Goal: Task Accomplishment & Management: Manage account settings

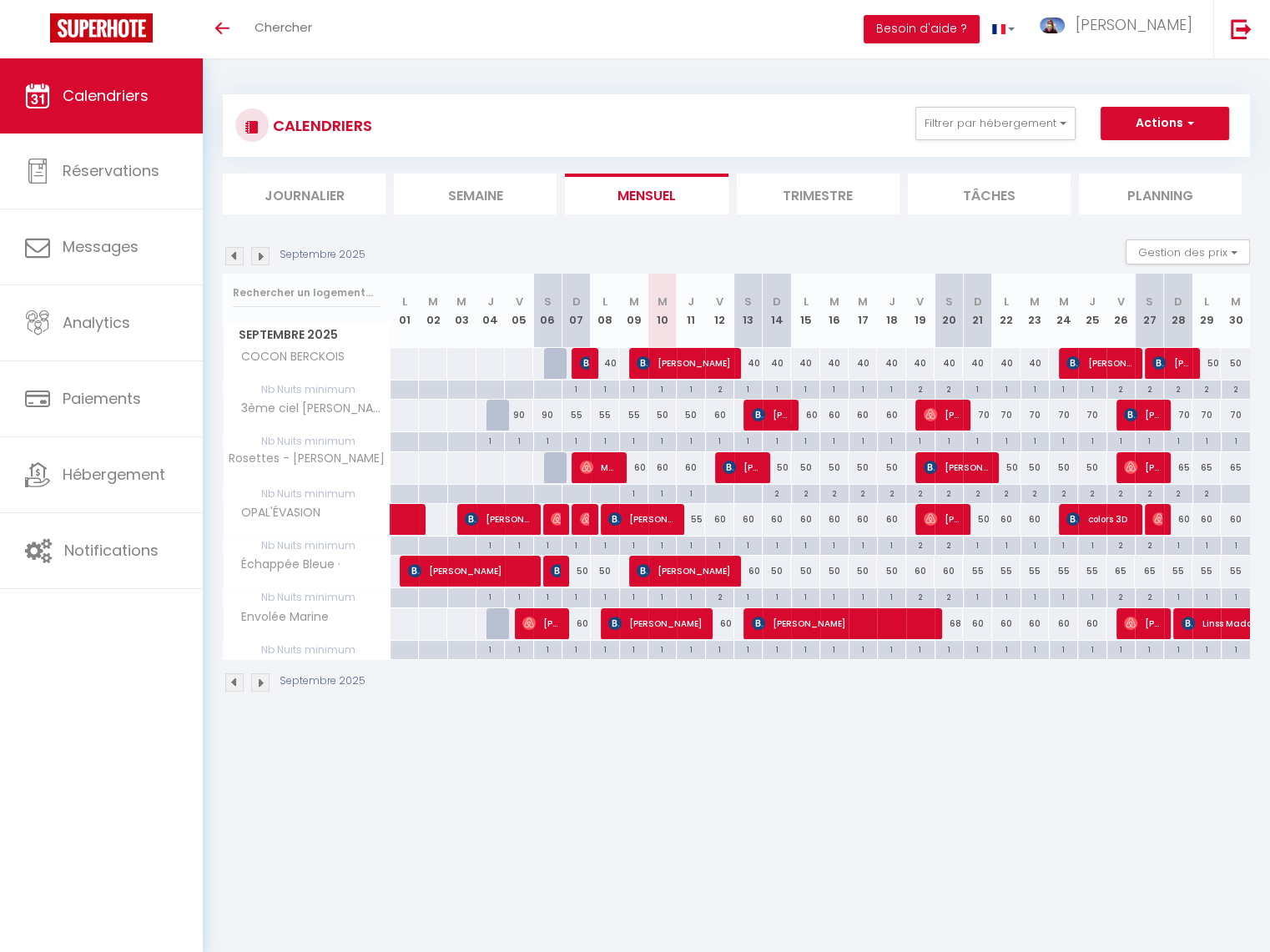
click at [466, 35] on div "Toggle menubar Chercher BUTTON Besoin d'aide ? Clement Paramètres Équipe" at bounding box center [689, 29] width 1137 height 58
click at [426, 25] on div "Toggle menubar Chercher BUTTON Besoin d'aide ? Clement Paramètres Équipe" at bounding box center [689, 29] width 1137 height 58
click at [264, 26] on span "Chercher" at bounding box center [283, 27] width 57 height 18
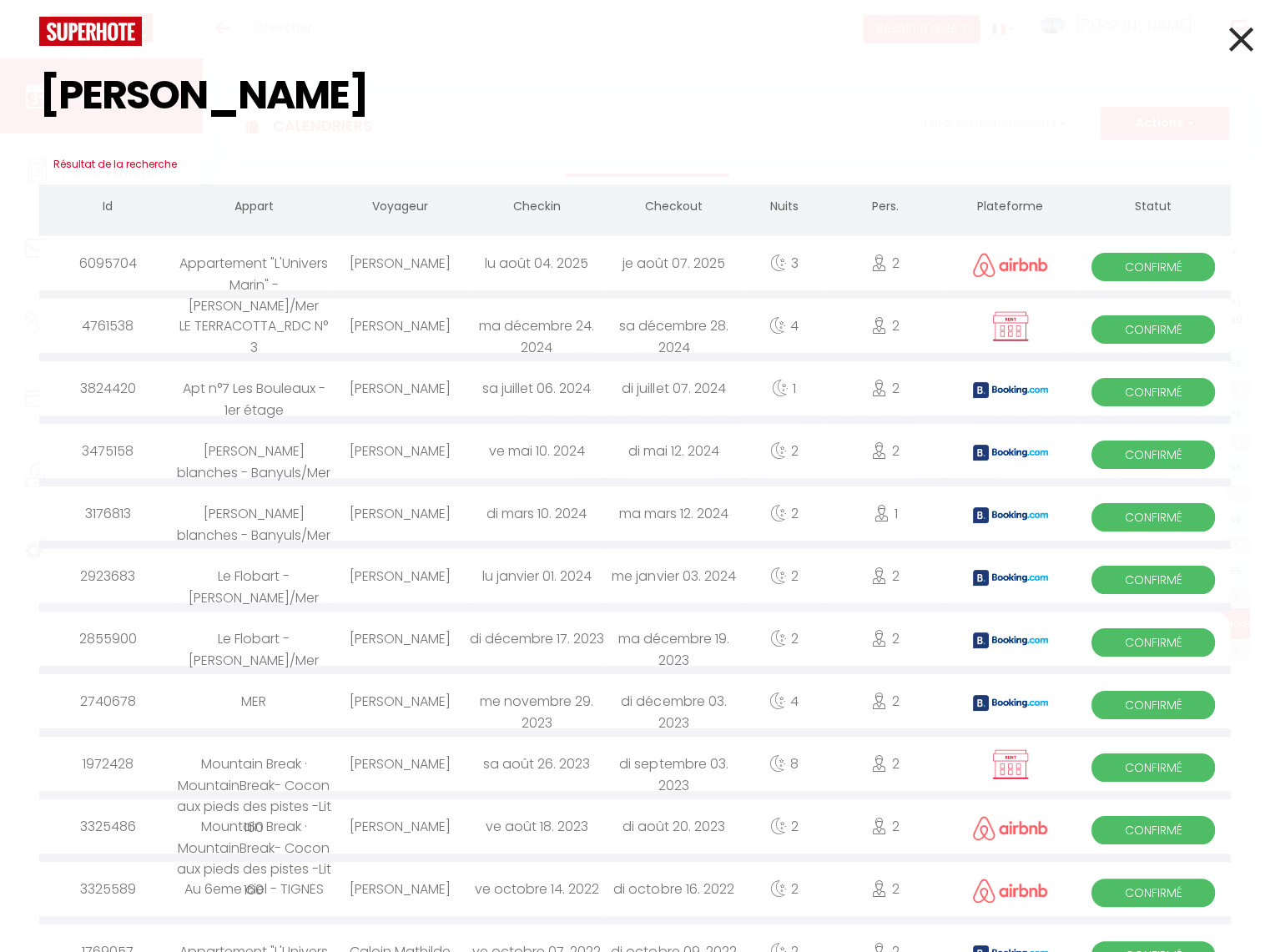
type input "mathilde"
click at [1246, 21] on icon at bounding box center [1242, 39] width 24 height 41
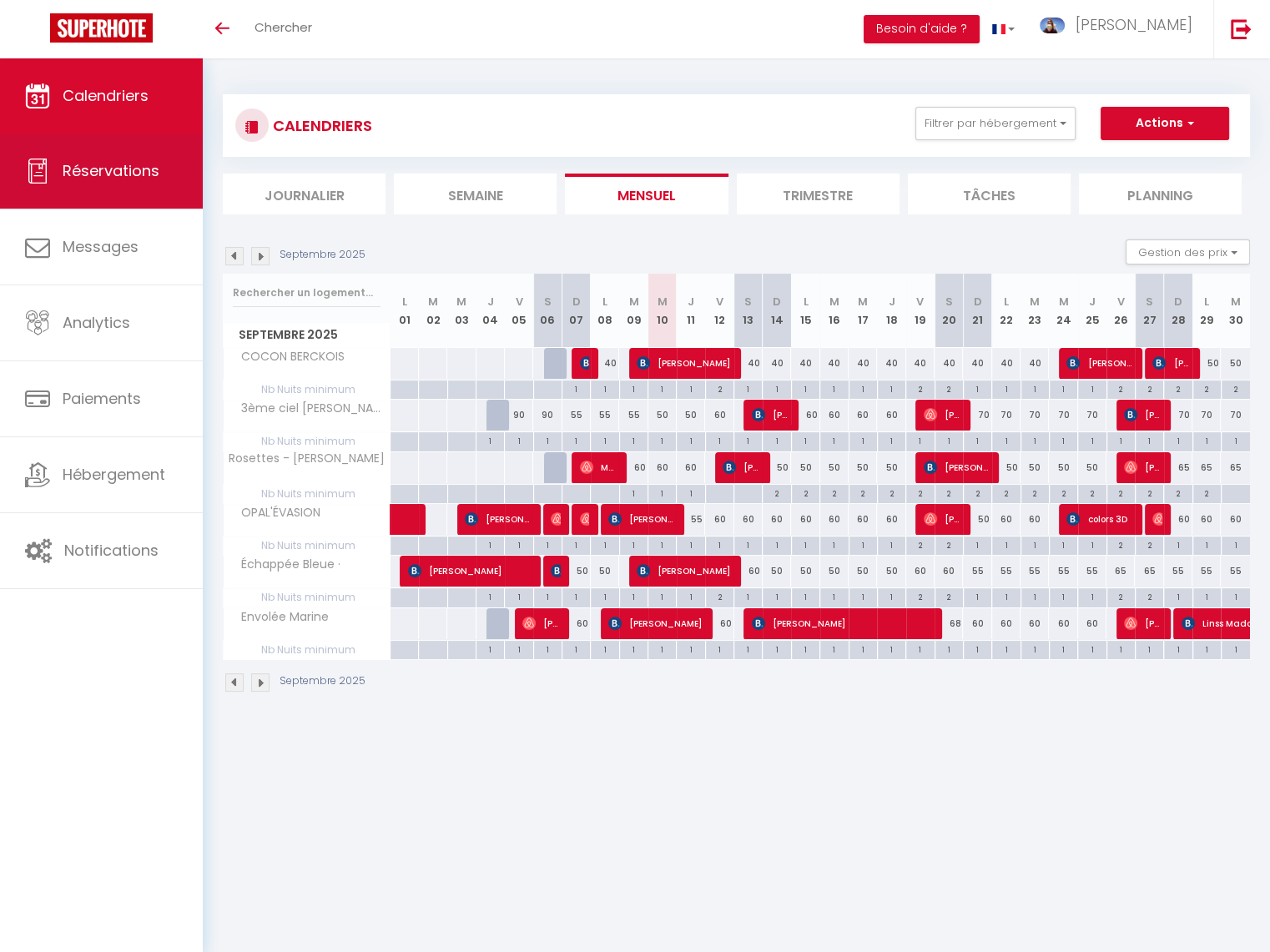
click at [149, 152] on link "Réservations" at bounding box center [102, 171] width 203 height 75
select select "not_cancelled"
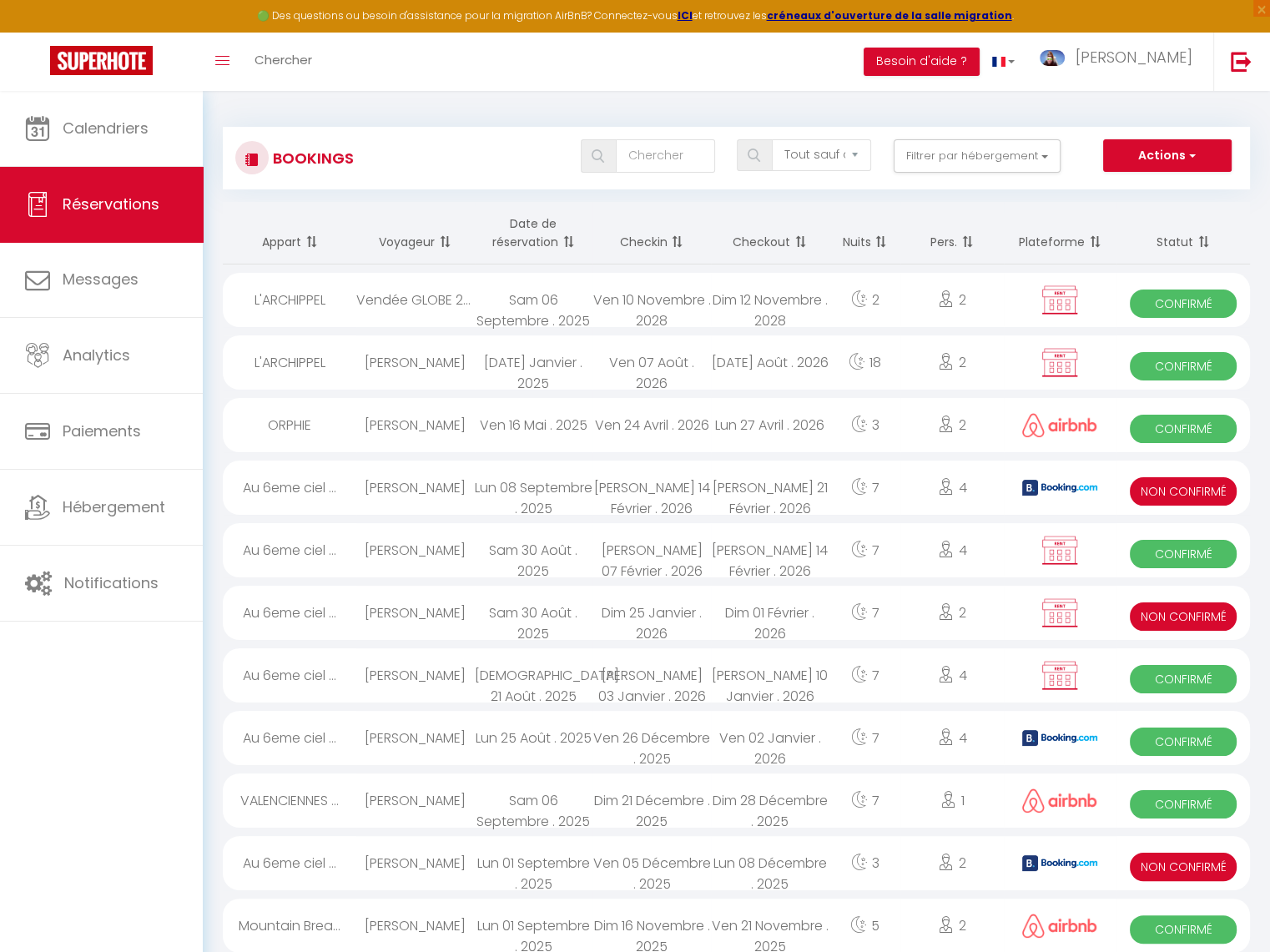
click at [410, 65] on div "Toggle menubar Chercher BUTTON Besoin d'aide ? Clement Paramètres Équipe" at bounding box center [689, 62] width 1137 height 58
click at [315, 59] on link "Chercher" at bounding box center [283, 62] width 83 height 58
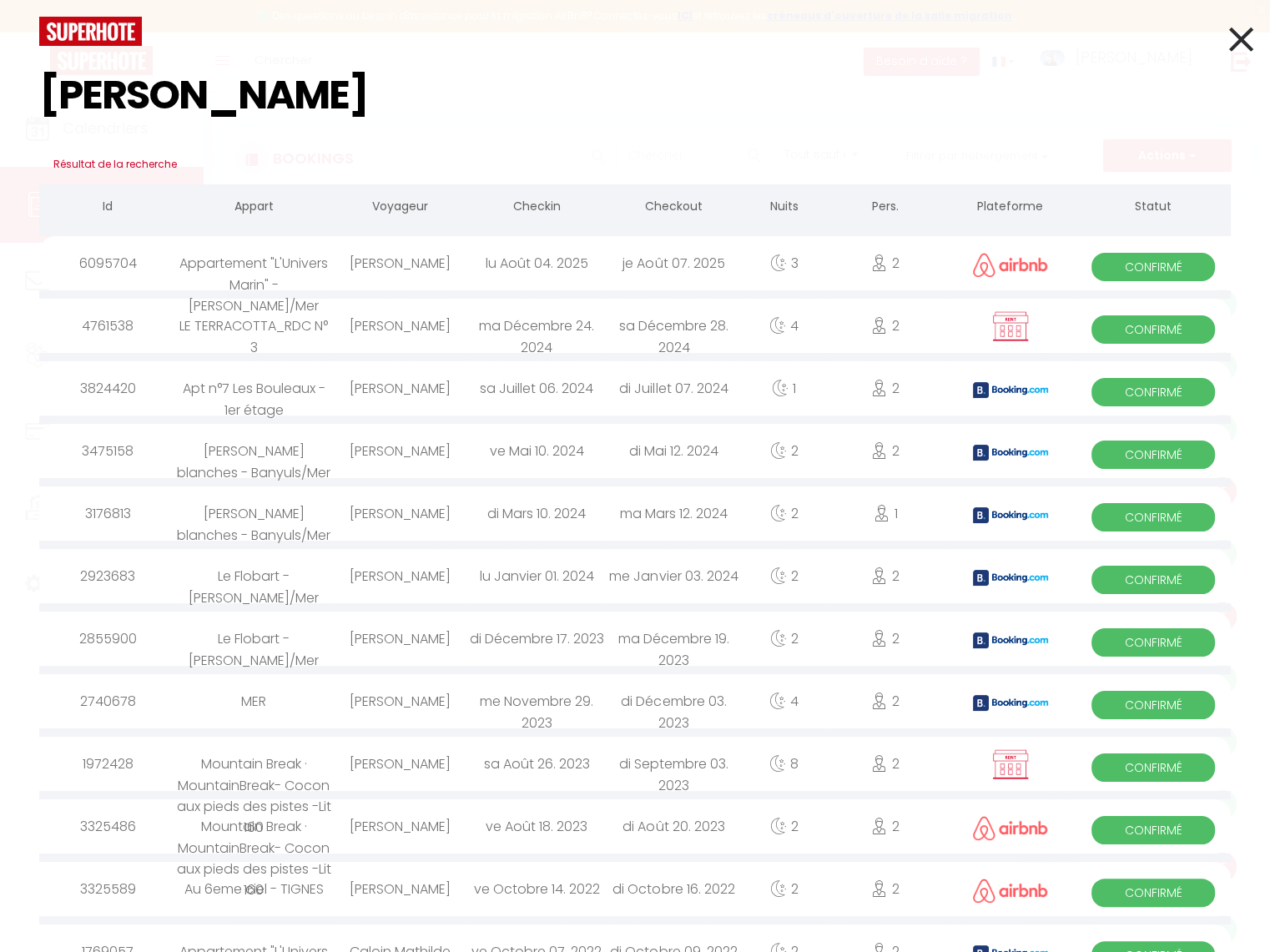
click at [1219, 61] on input "mathilde" at bounding box center [635, 95] width 1192 height 99
type input "mathilde"
click at [1239, 38] on icon at bounding box center [1242, 39] width 24 height 41
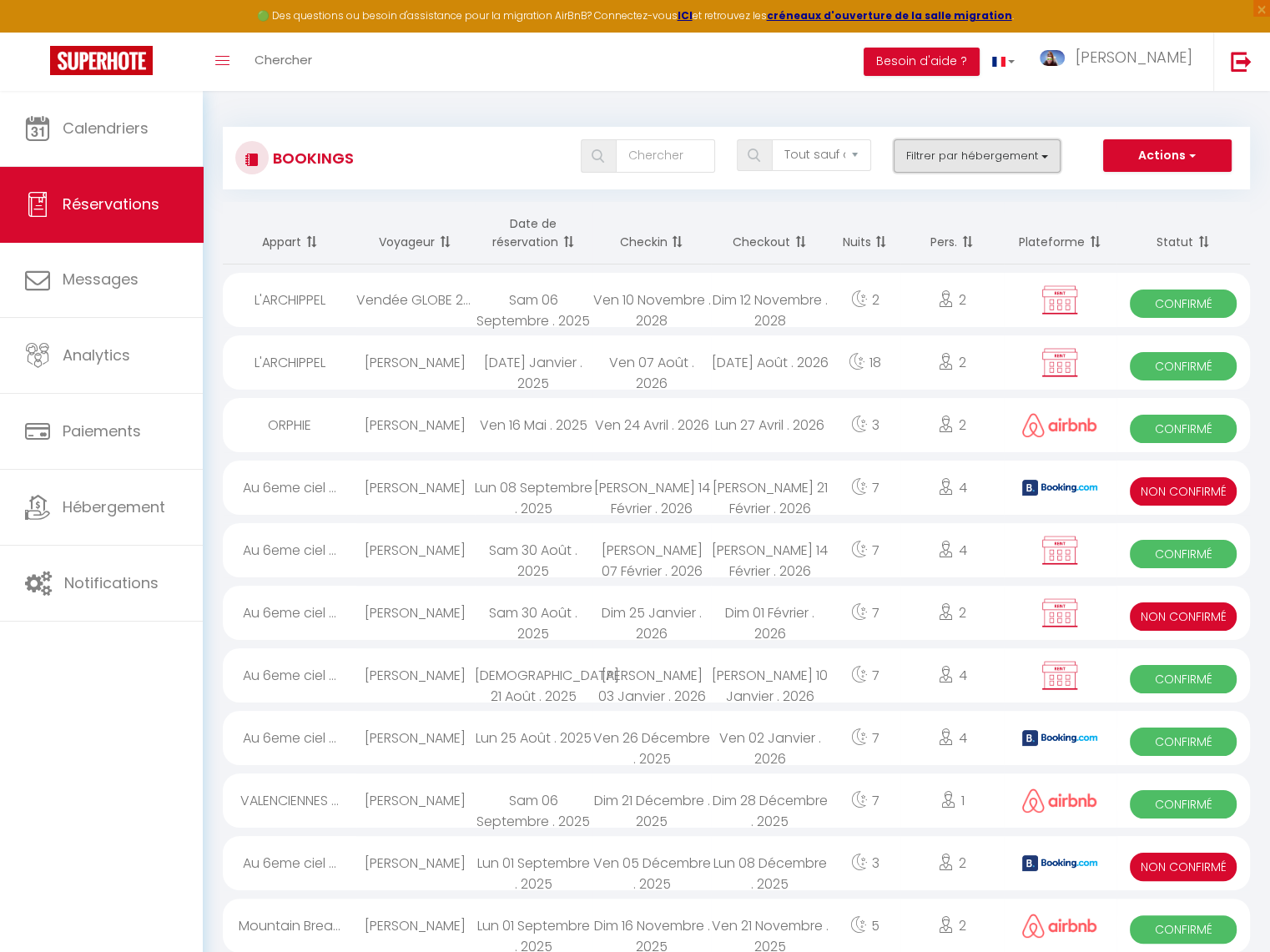
click at [946, 164] on button "Filtrer par hébergement" at bounding box center [978, 156] width 167 height 34
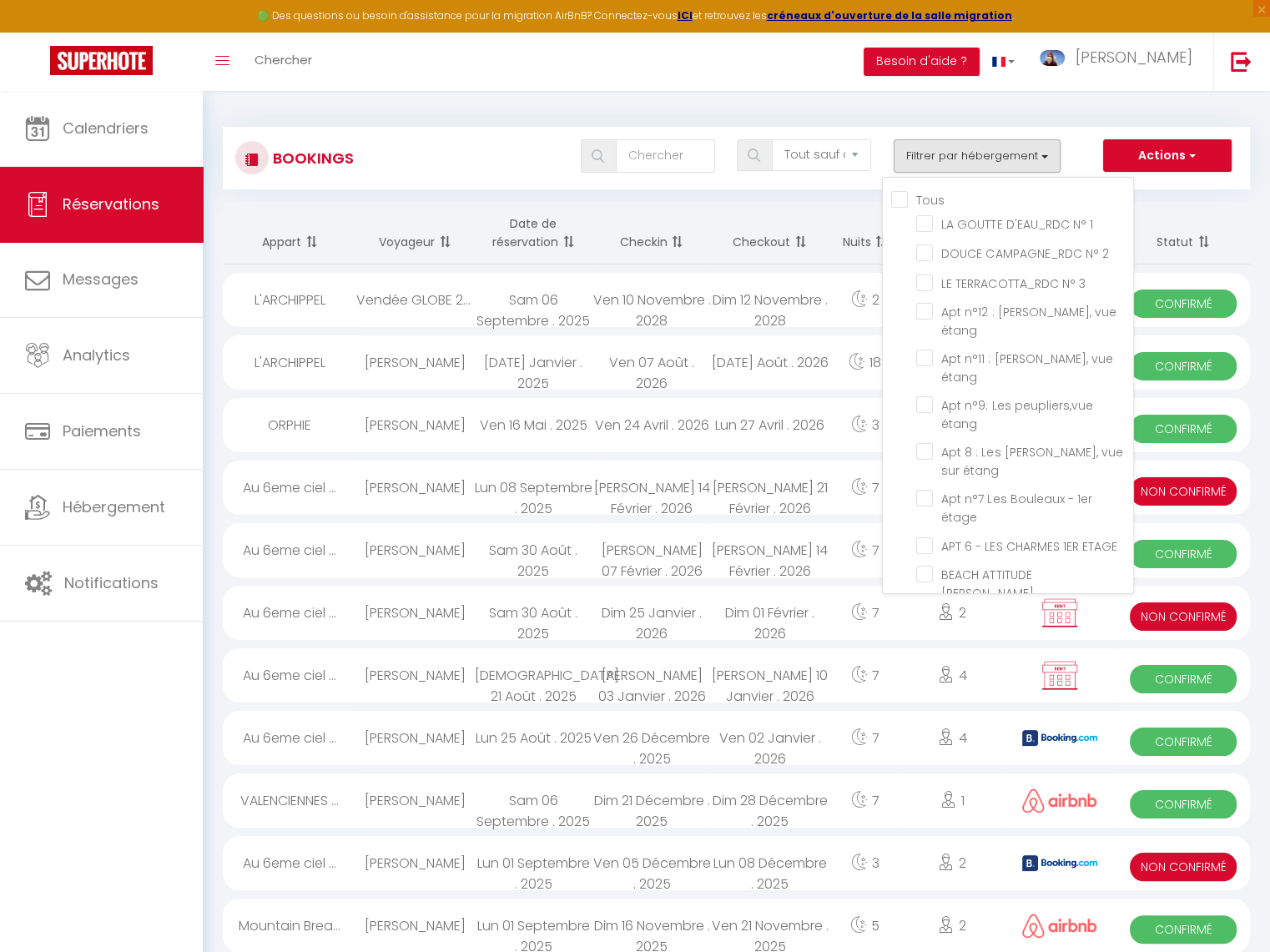
click at [903, 188] on div "Tous LA GOUTTE D'EAU_RDC N° 1 DOUCE CAMPAGNE_RDC N° 2 LE TERRACOTTA_RDC N° 3 Ap…" at bounding box center [1008, 385] width 252 height 417
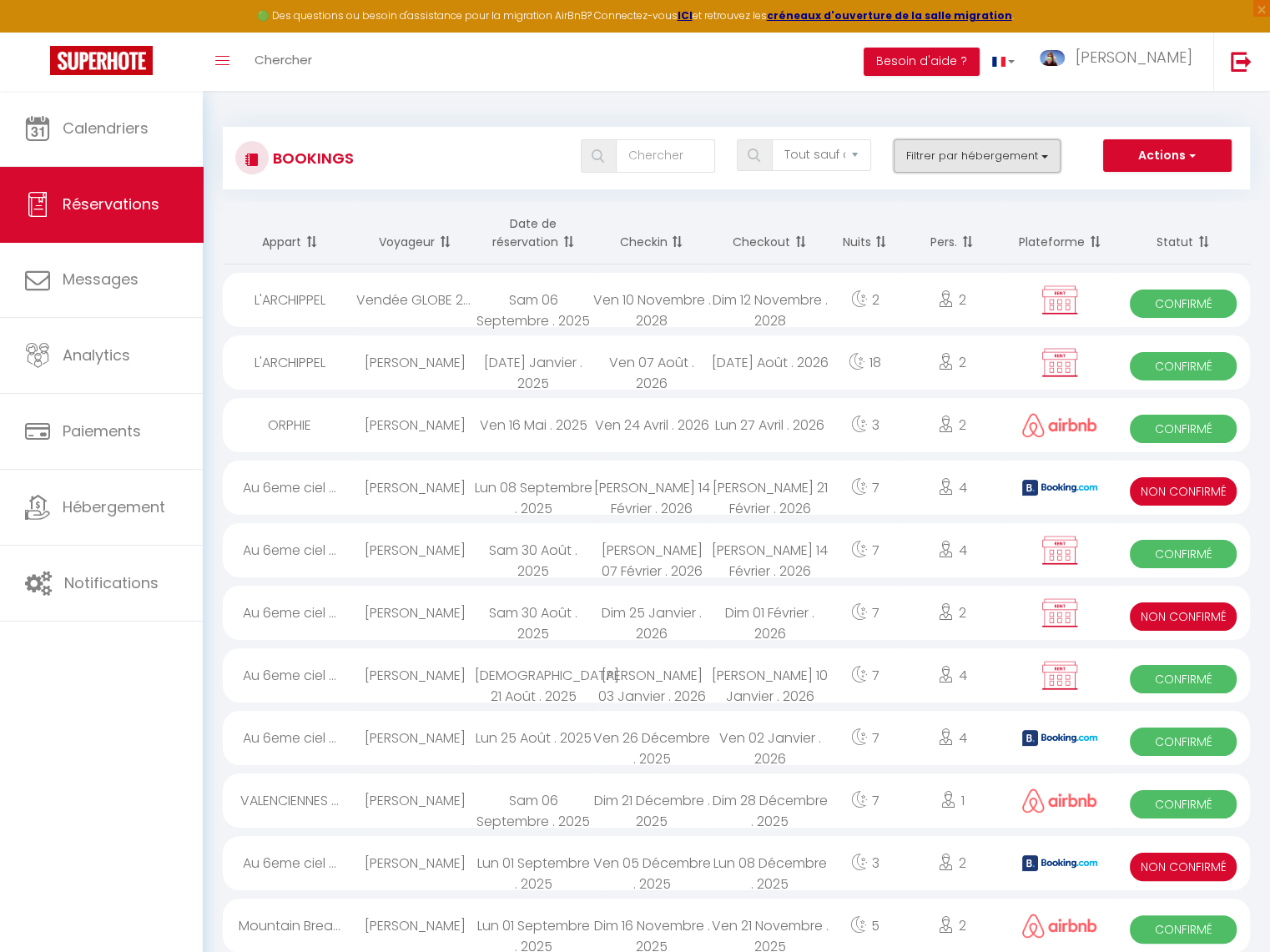
click at [917, 157] on button "Filtrer par hébergement" at bounding box center [978, 156] width 167 height 34
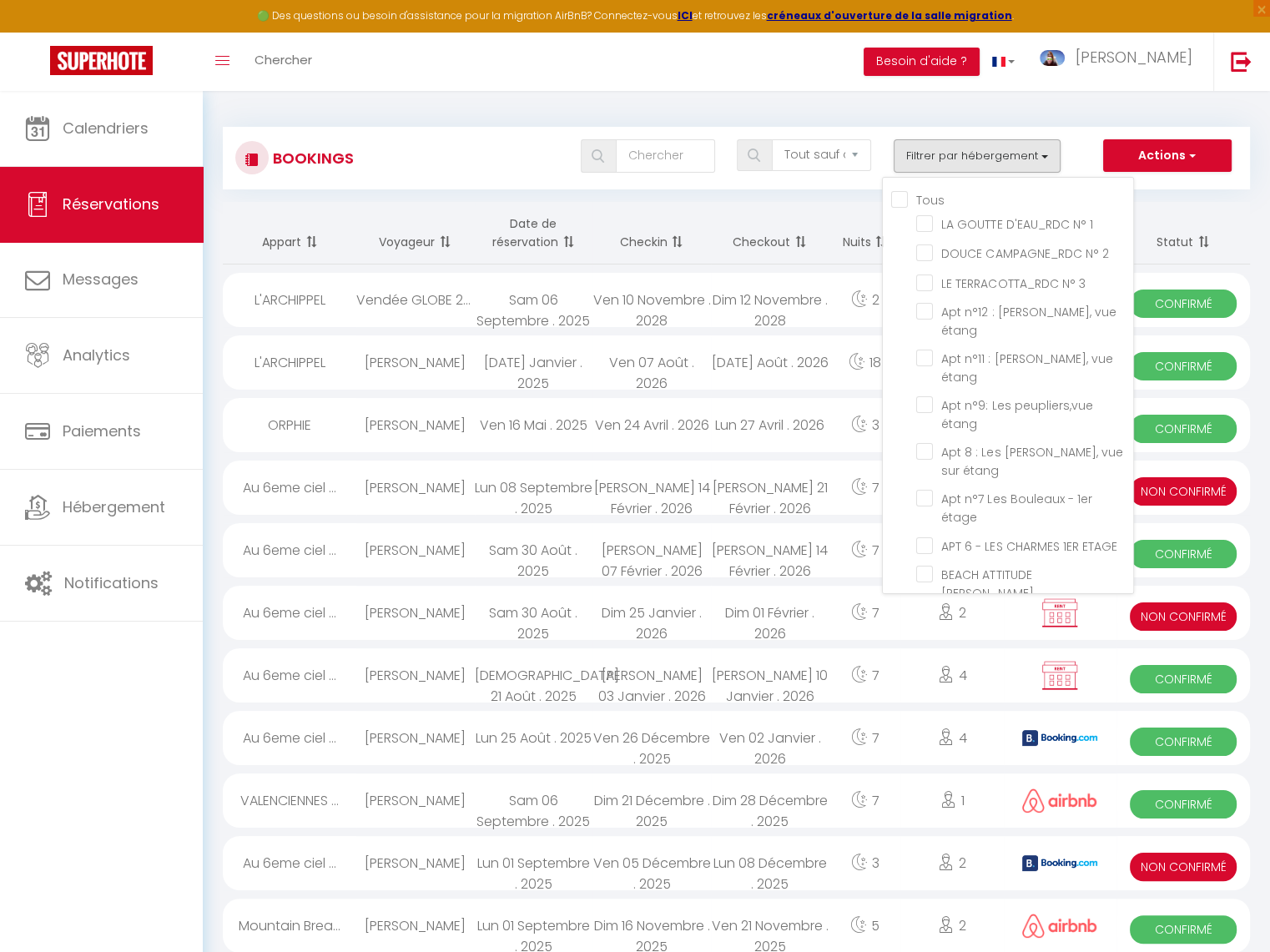
click at [909, 186] on div "Tous LA GOUTTE D'EAU_RDC N° 1 DOUCE CAMPAGNE_RDC N° 2 LE TERRACOTTA_RDC N° 3 Ap…" at bounding box center [1008, 385] width 252 height 417
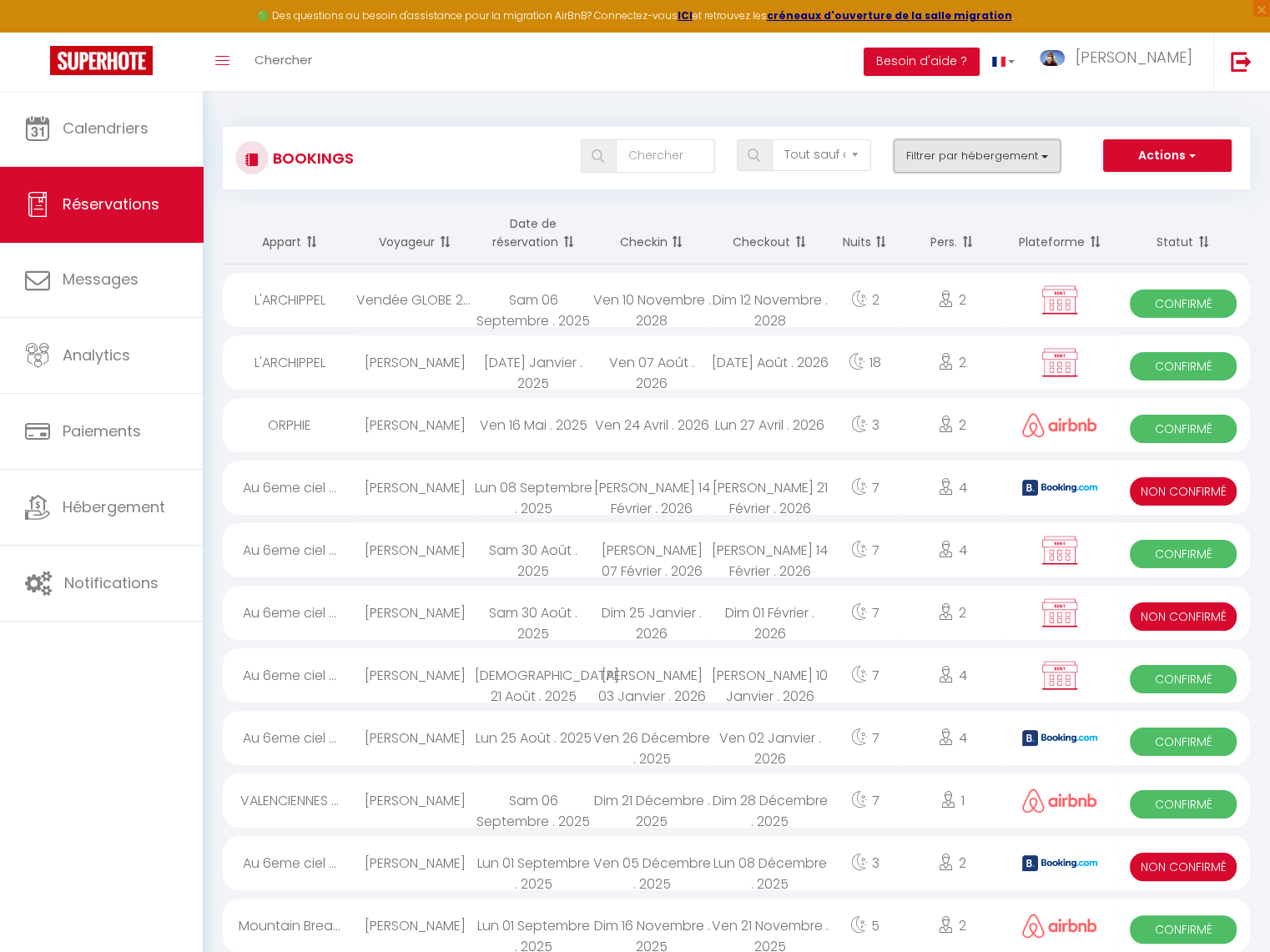
click at [921, 164] on button "Filtrer par hébergement" at bounding box center [978, 156] width 167 height 34
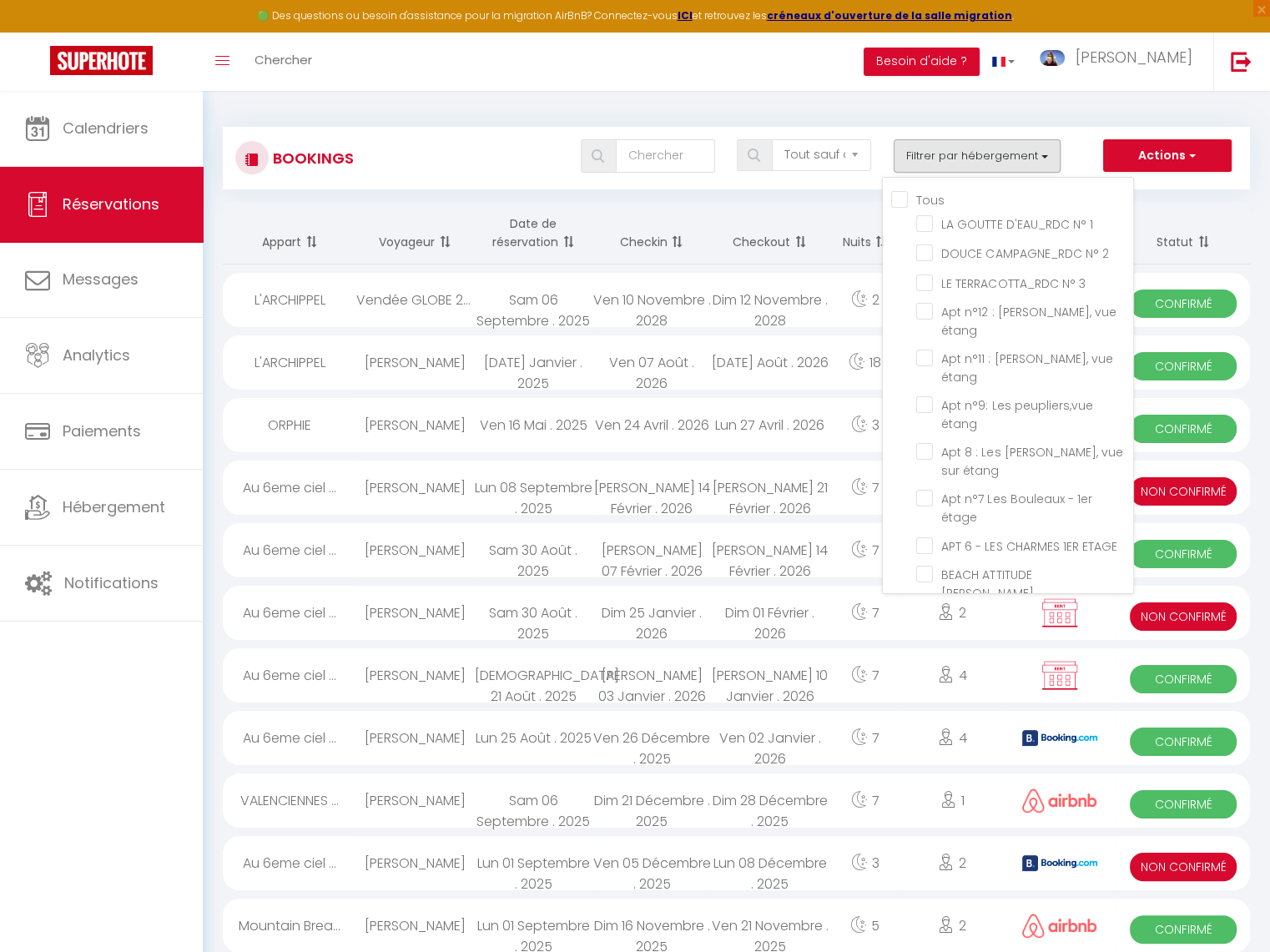
click at [907, 198] on input "Tous" at bounding box center [1011, 198] width 242 height 17
checkbox input "true"
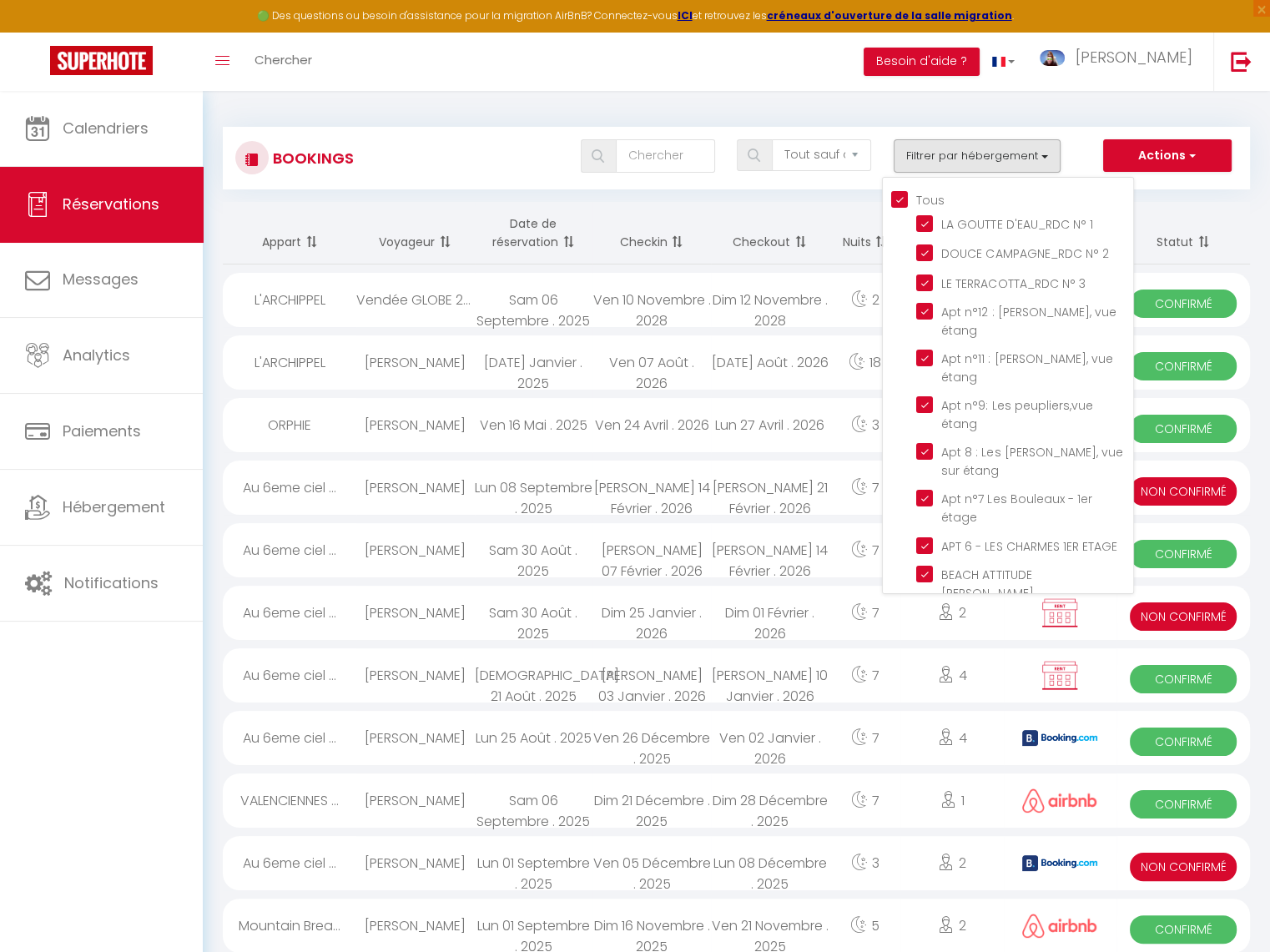
checkbox input "true"
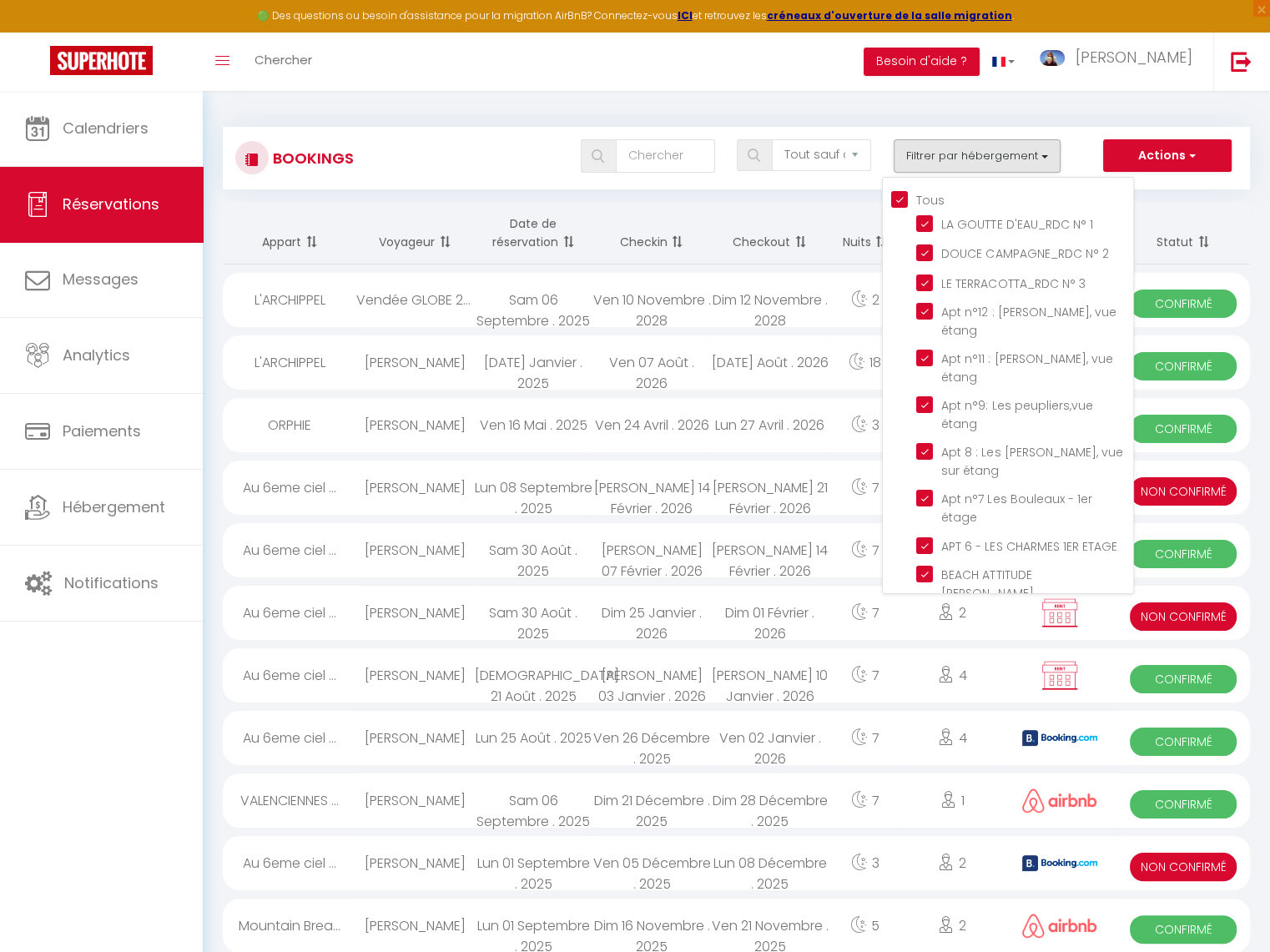
checkbox input "true"
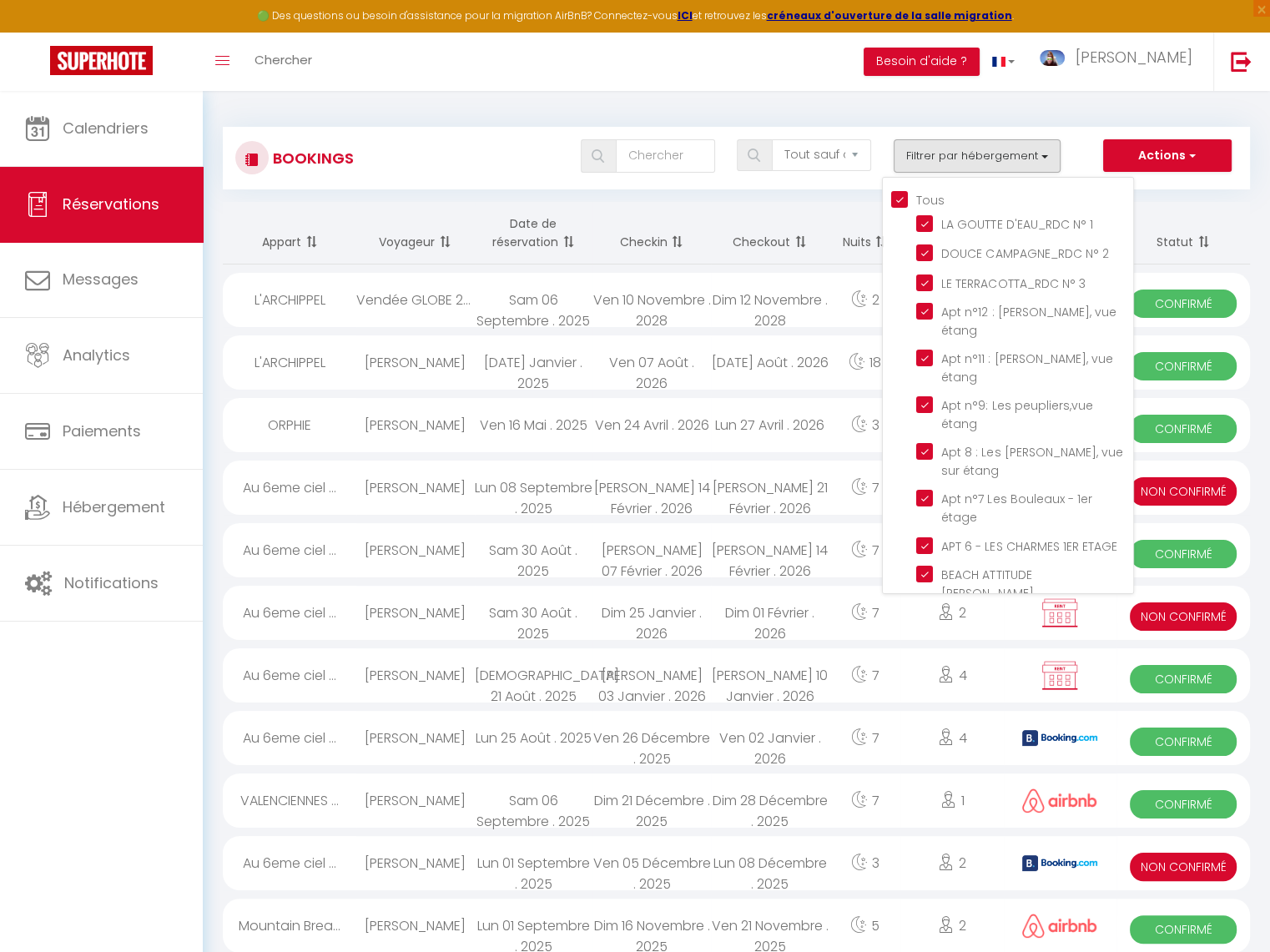
checkbox input "true"
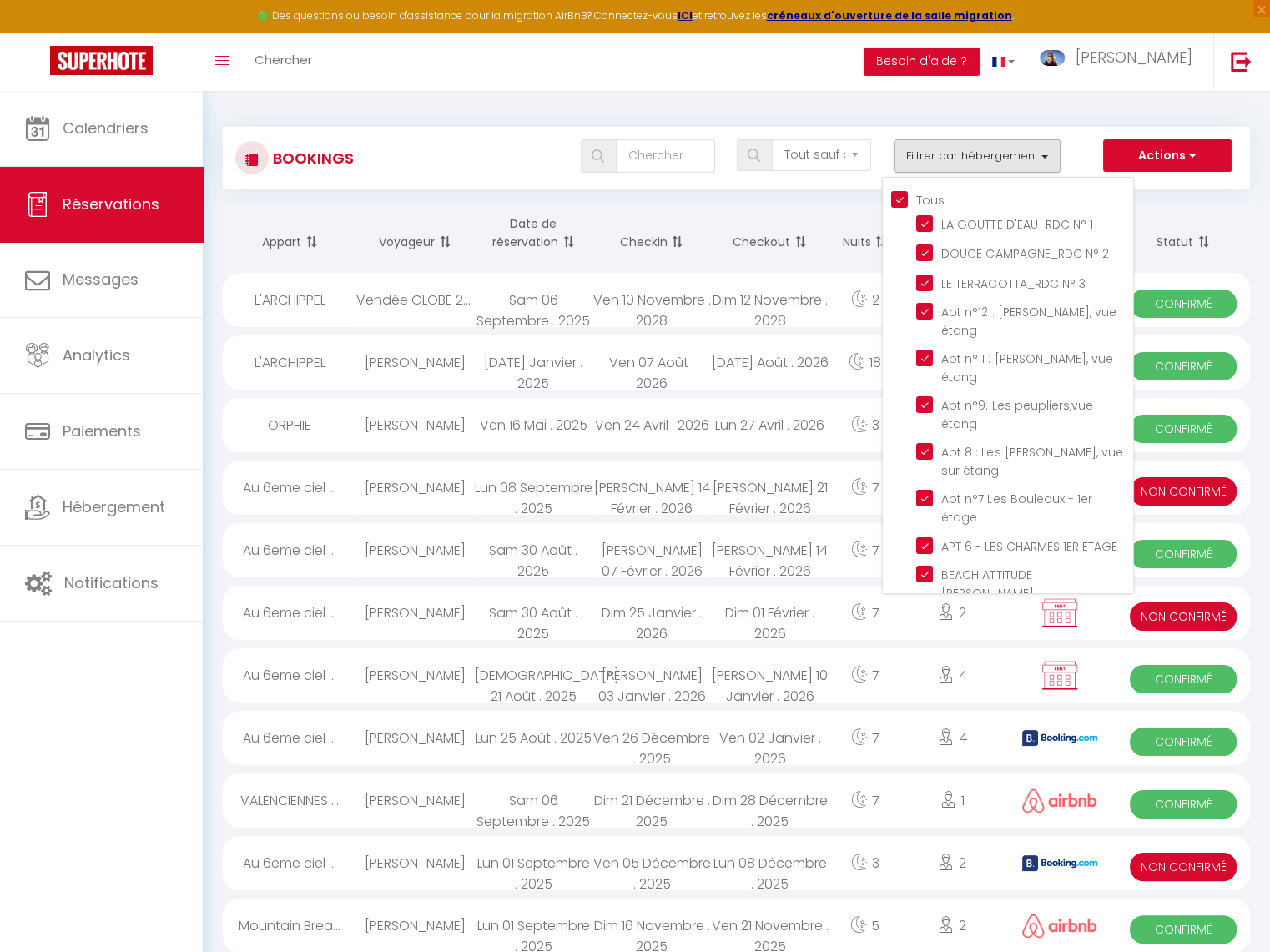
checkbox input "true"
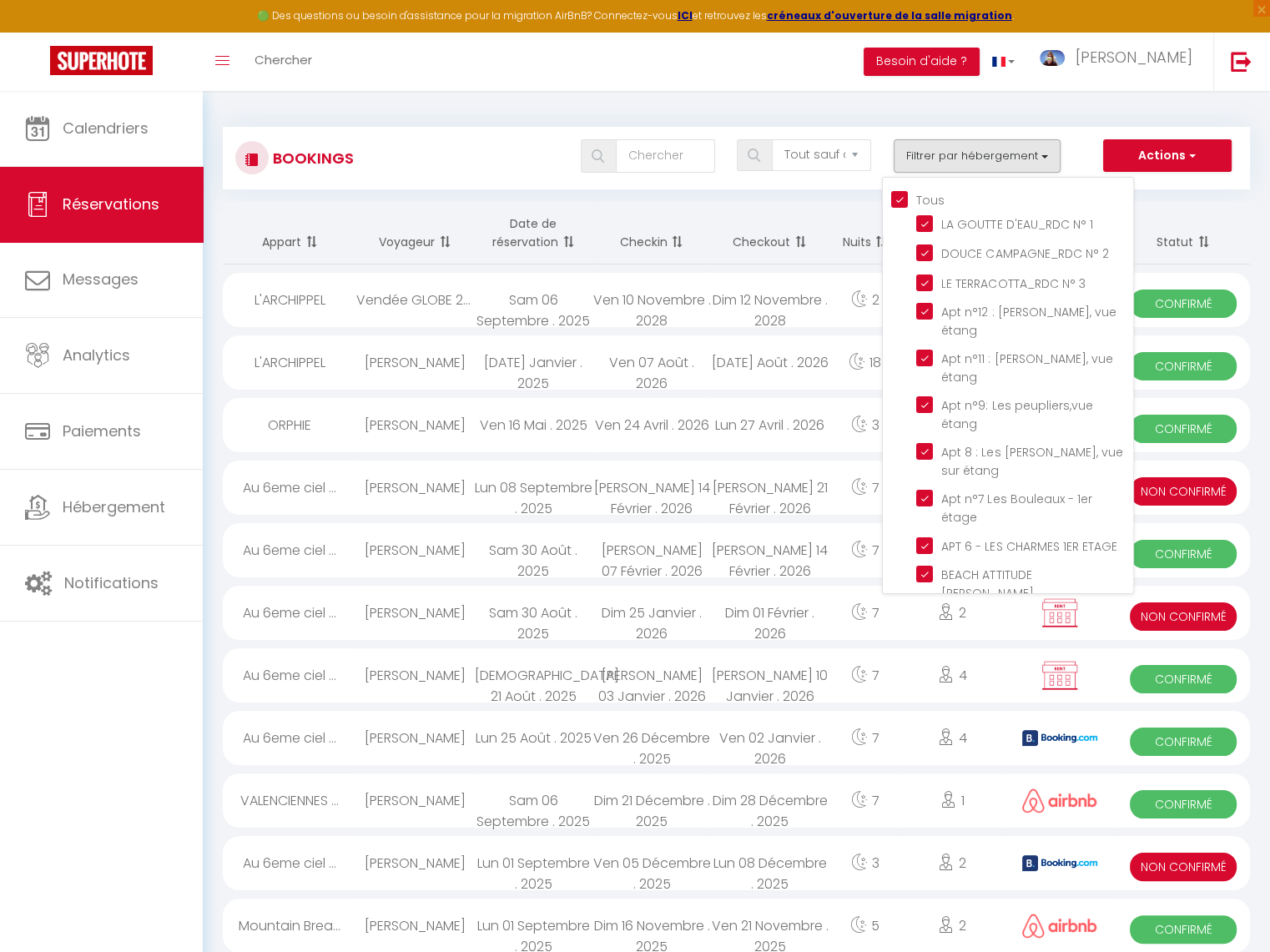
checkbox input "true"
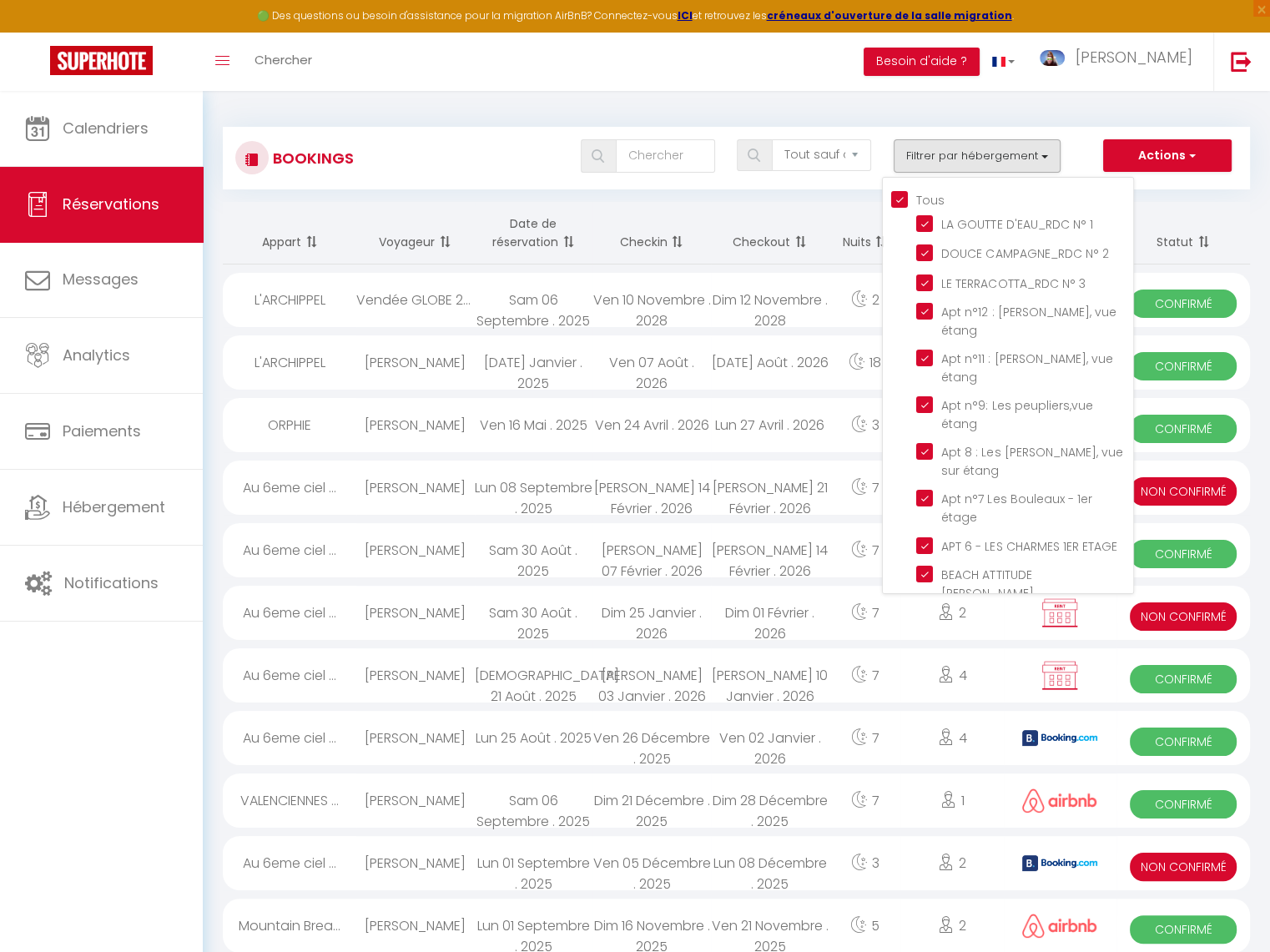
checkbox input "true"
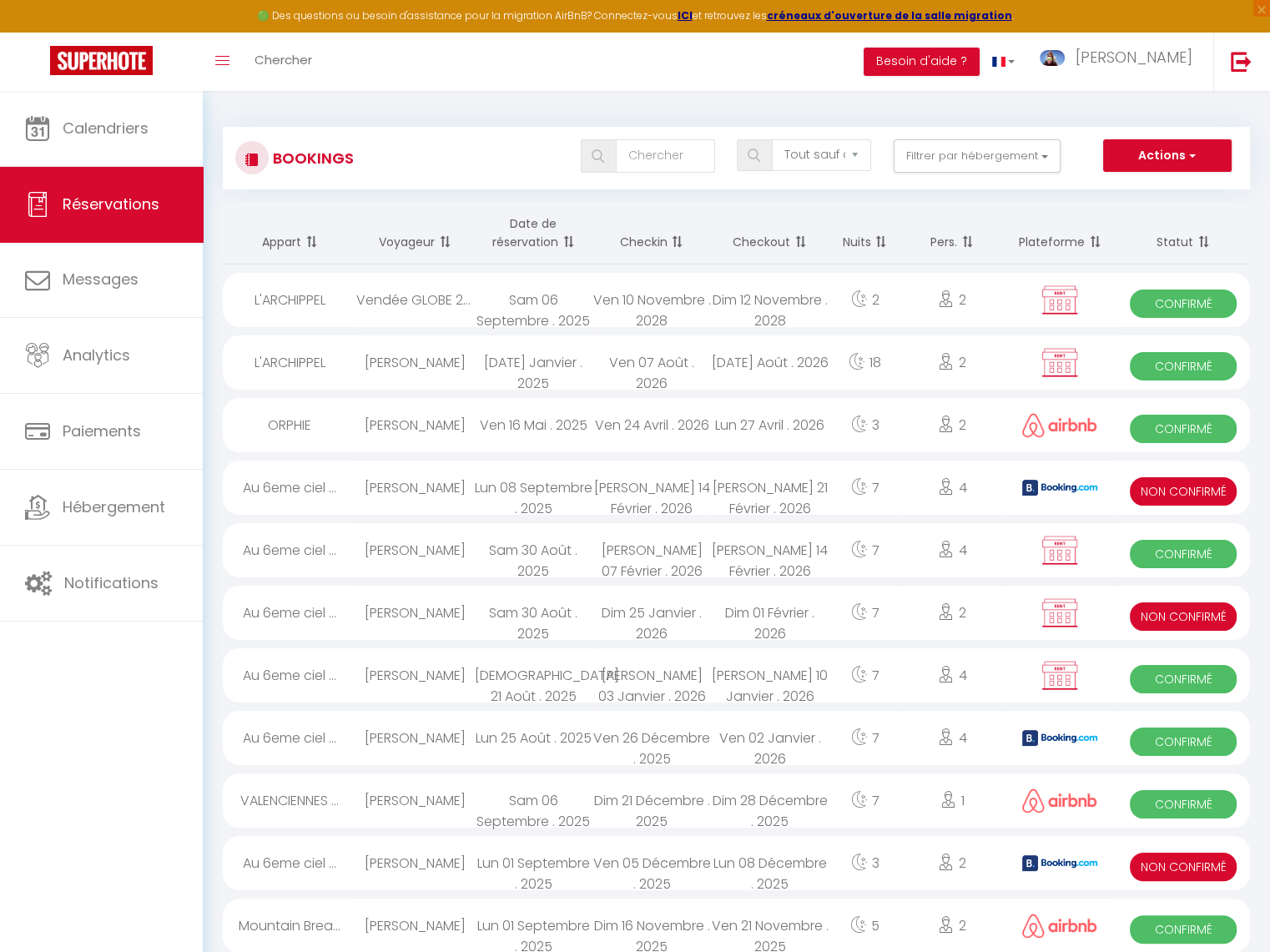
click at [375, 39] on div "Toggle menubar Chercher BUTTON Besoin d'aide ? Clement Paramètres Équipe" at bounding box center [689, 62] width 1137 height 58
click at [322, 65] on link "Chercher" at bounding box center [283, 62] width 83 height 58
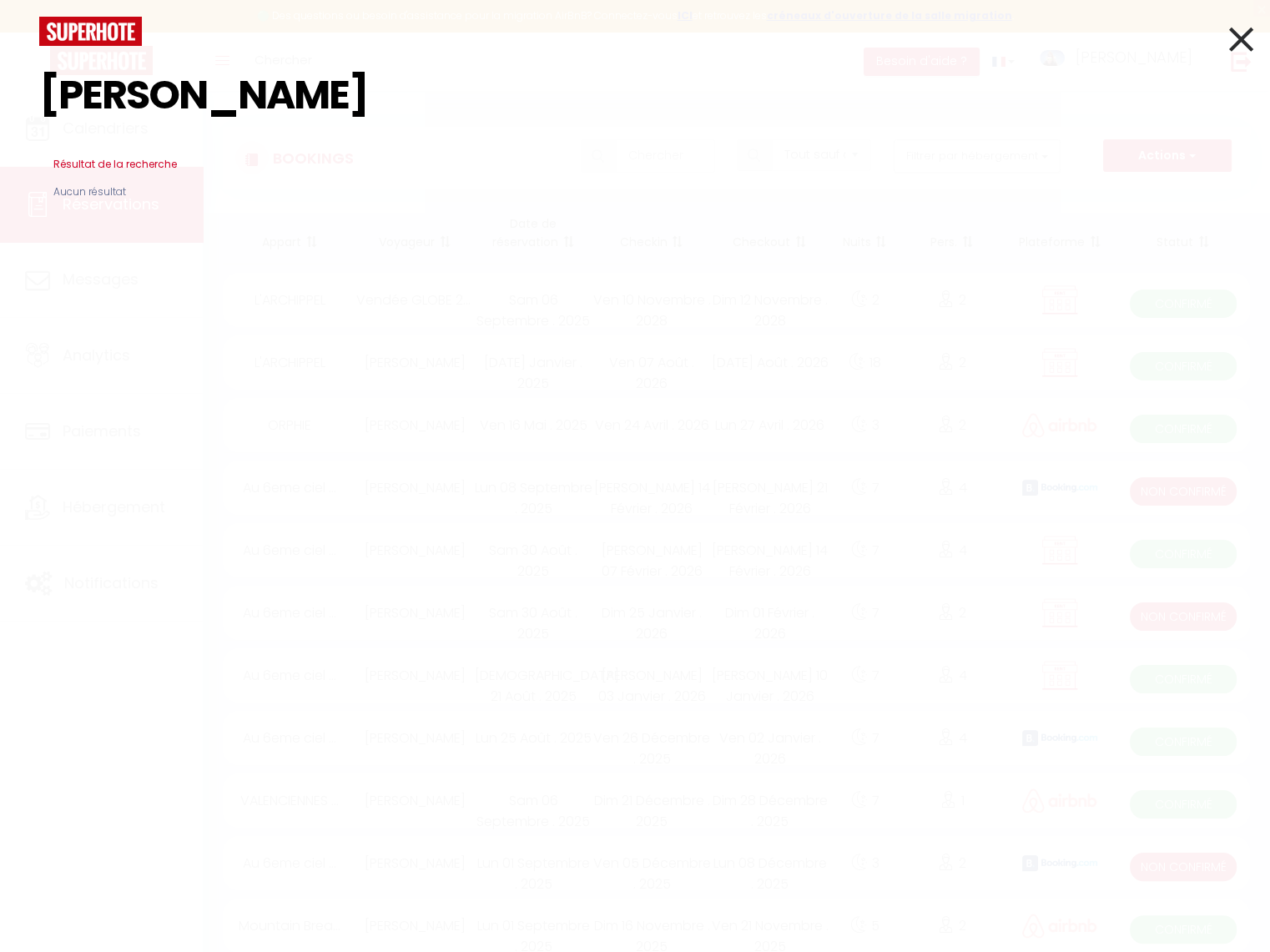
type input "boonaert"
click at [1246, 53] on icon at bounding box center [1242, 39] width 24 height 41
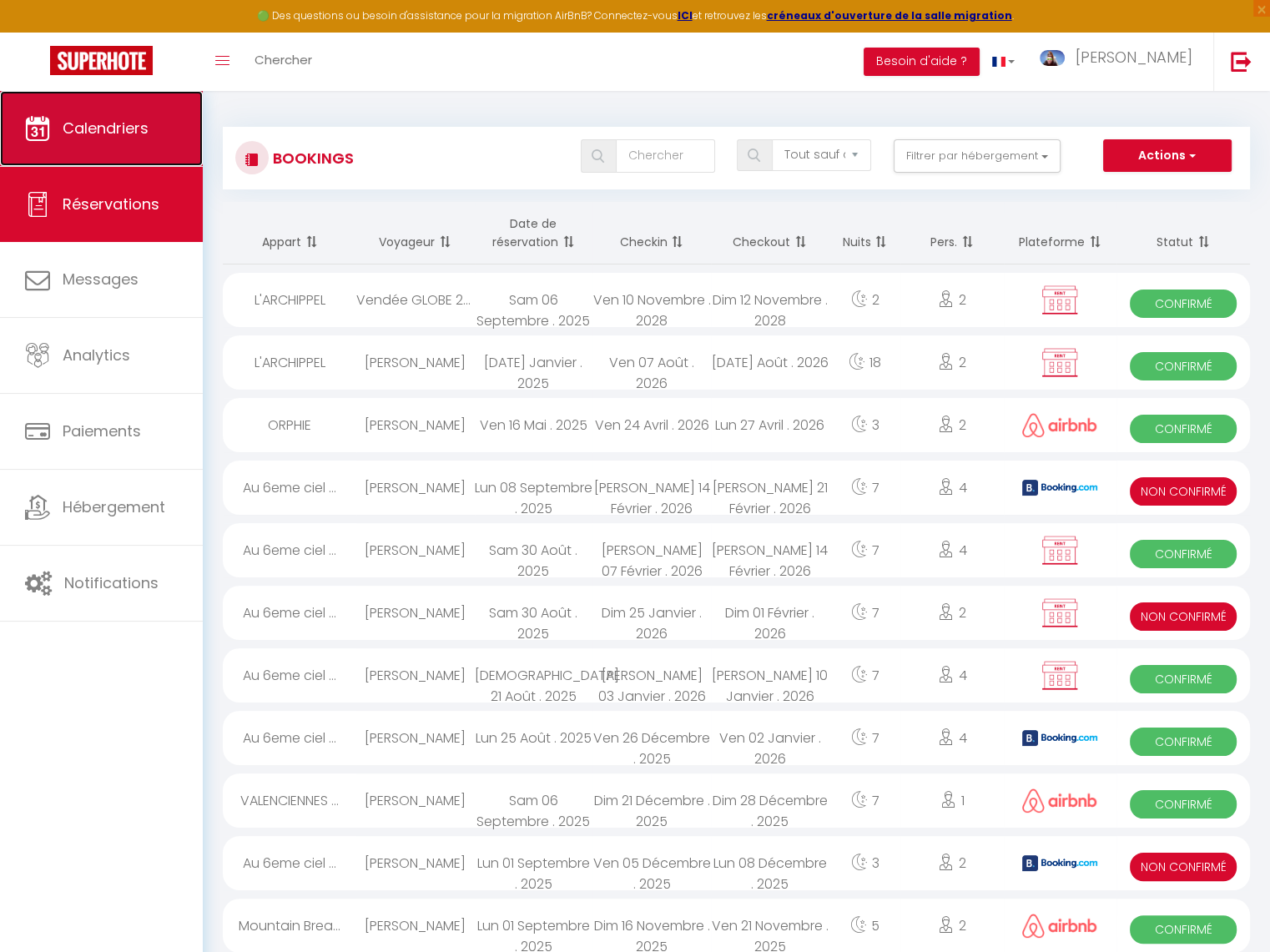
click at [166, 145] on link "Calendriers" at bounding box center [102, 129] width 203 height 75
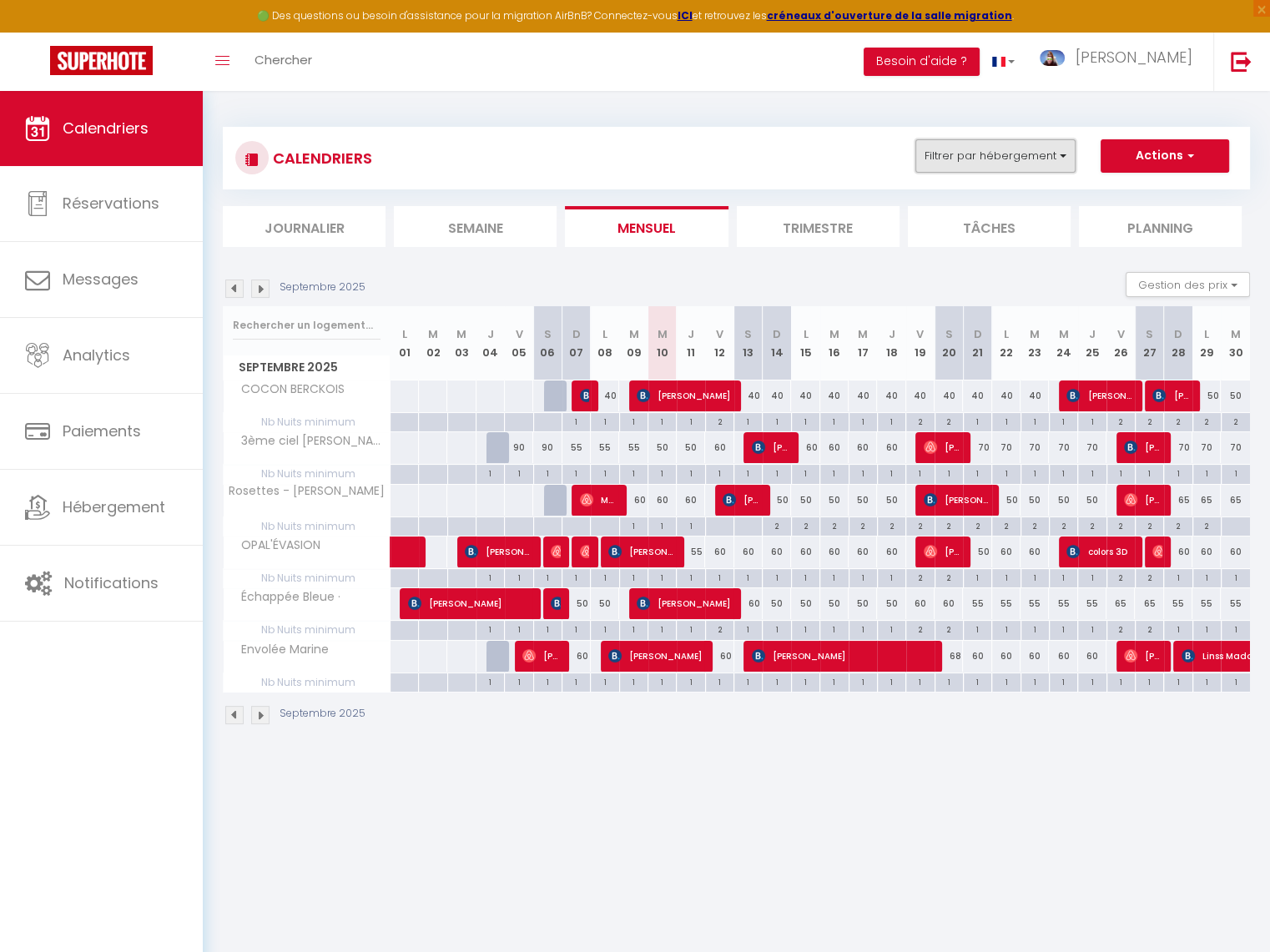
click at [936, 149] on button "Filtrer par hébergement" at bounding box center [996, 156] width 160 height 34
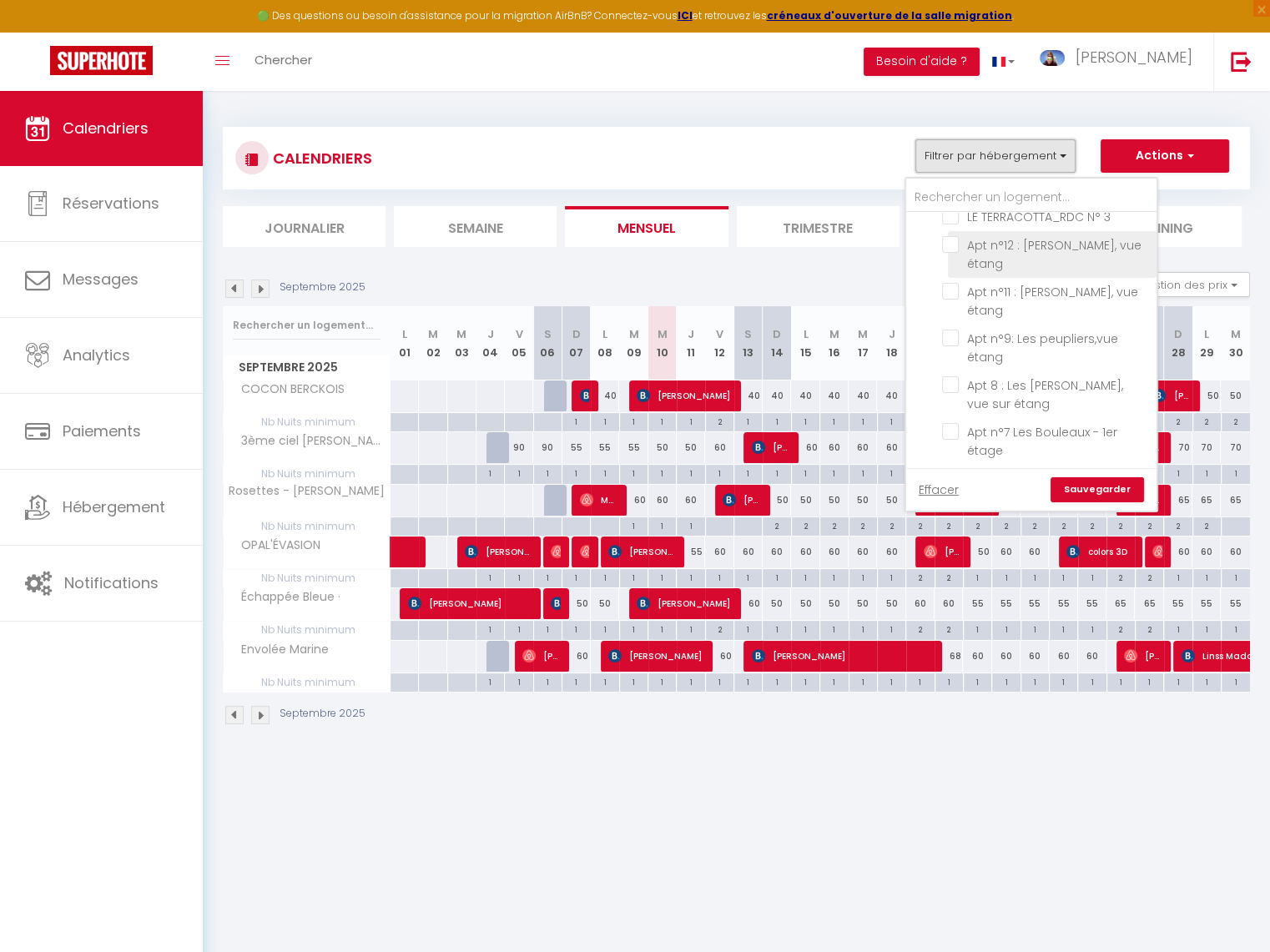
scroll to position [81, 0]
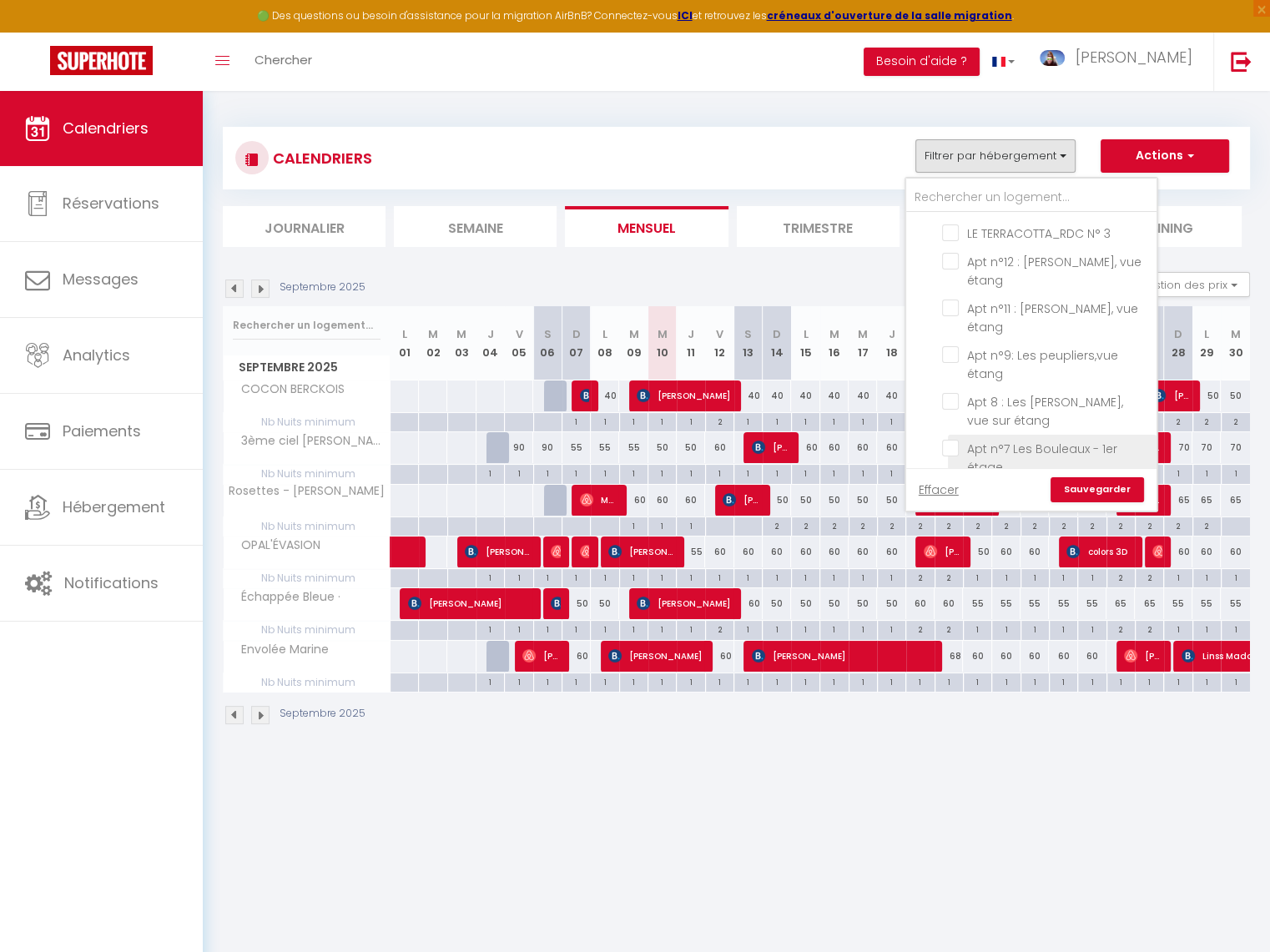
click at [949, 440] on input "Apt n°7 Les Bouleaux - 1er étage" at bounding box center [1046, 448] width 209 height 17
checkbox input "true"
checkbox input "false"
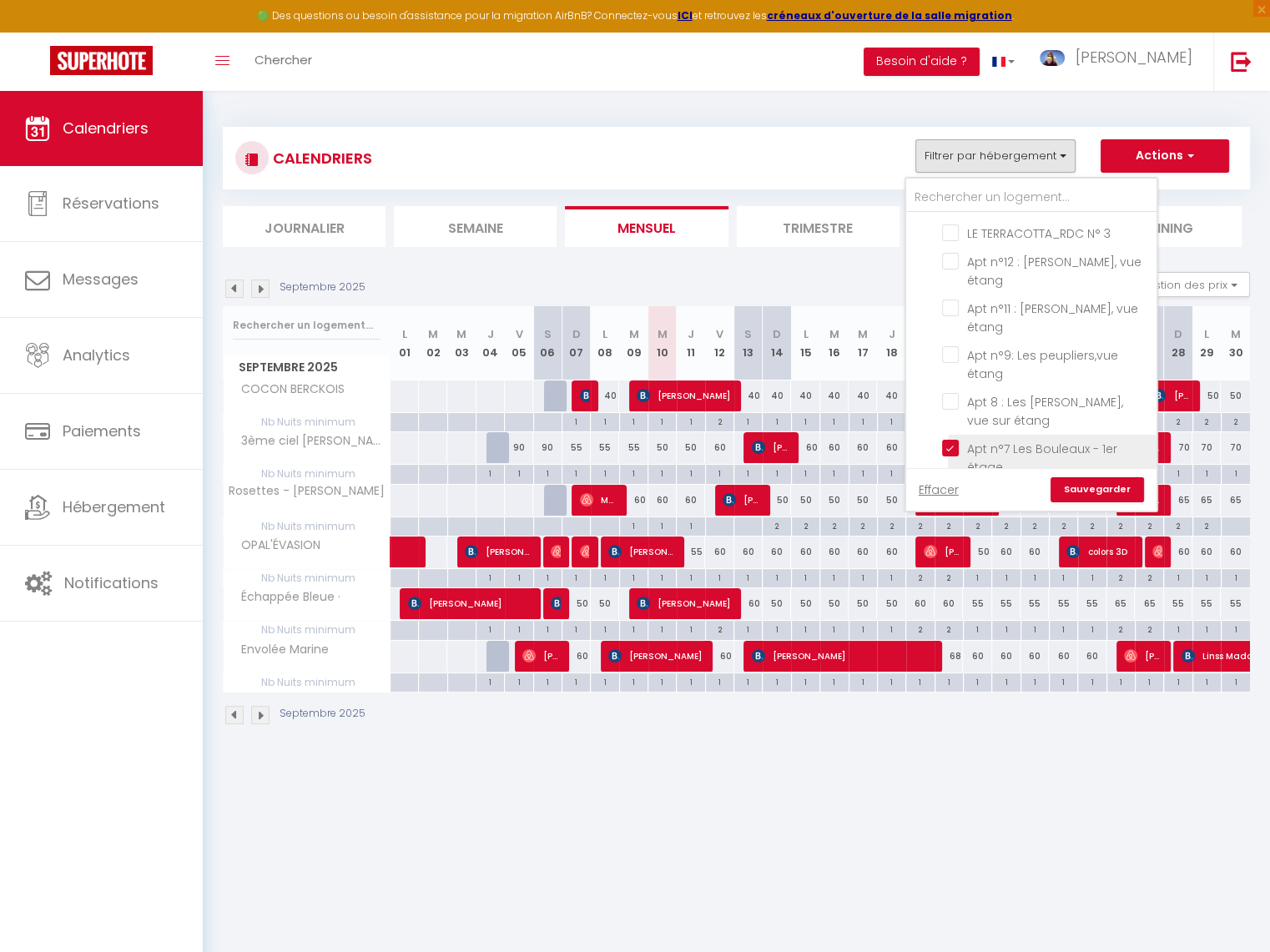
checkbox input "false"
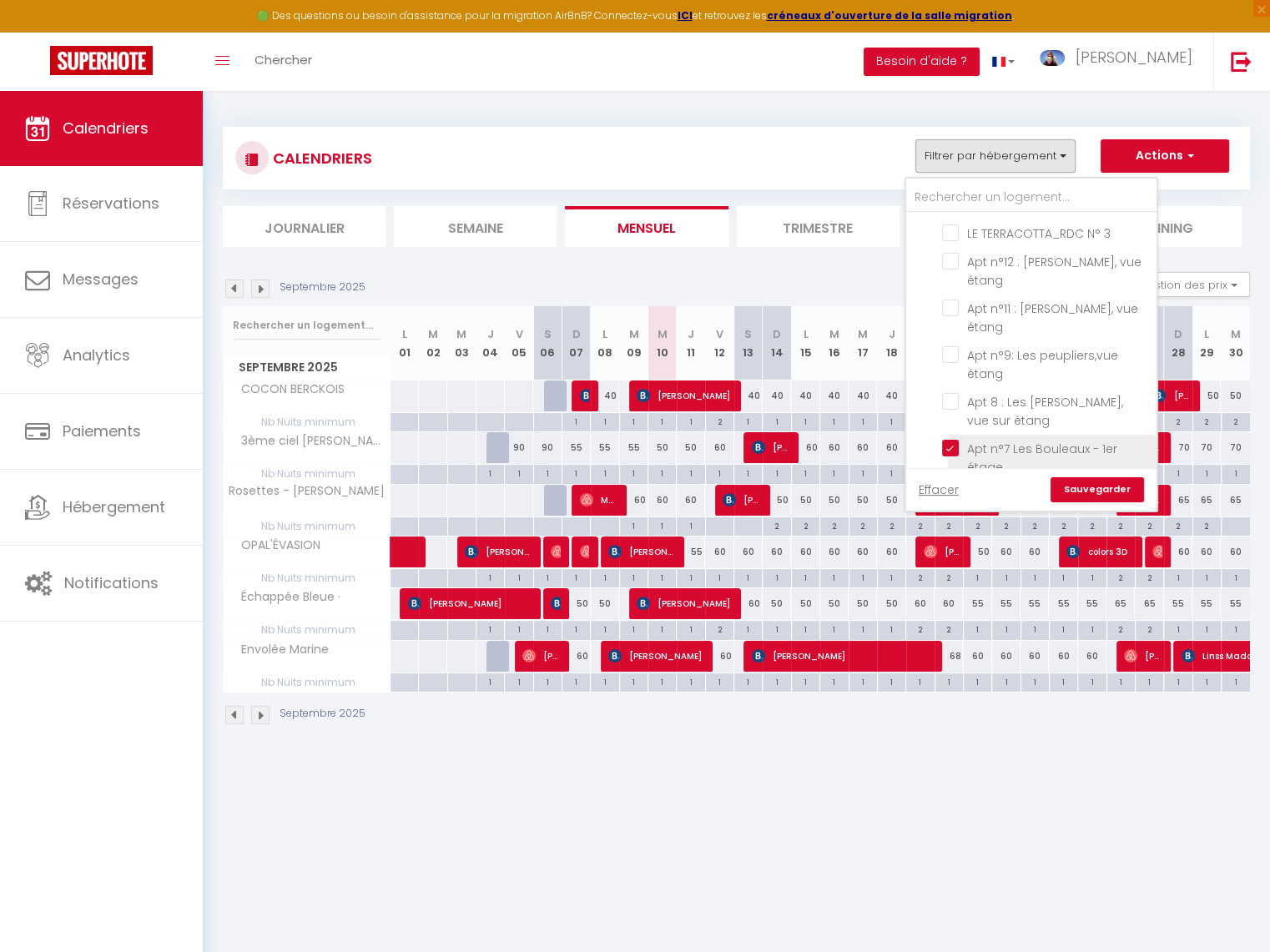
checkbox input "false"
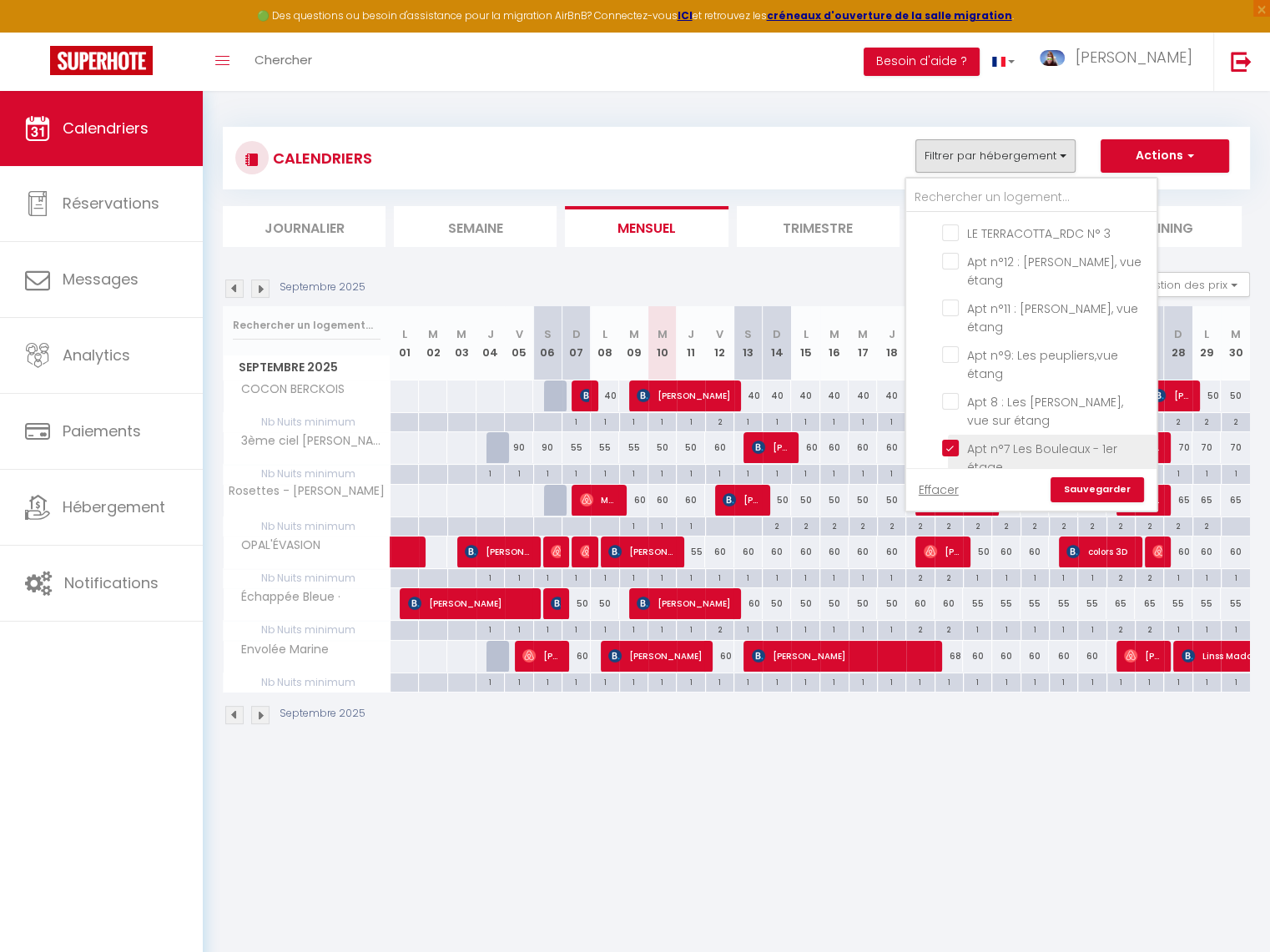
checkbox input "false"
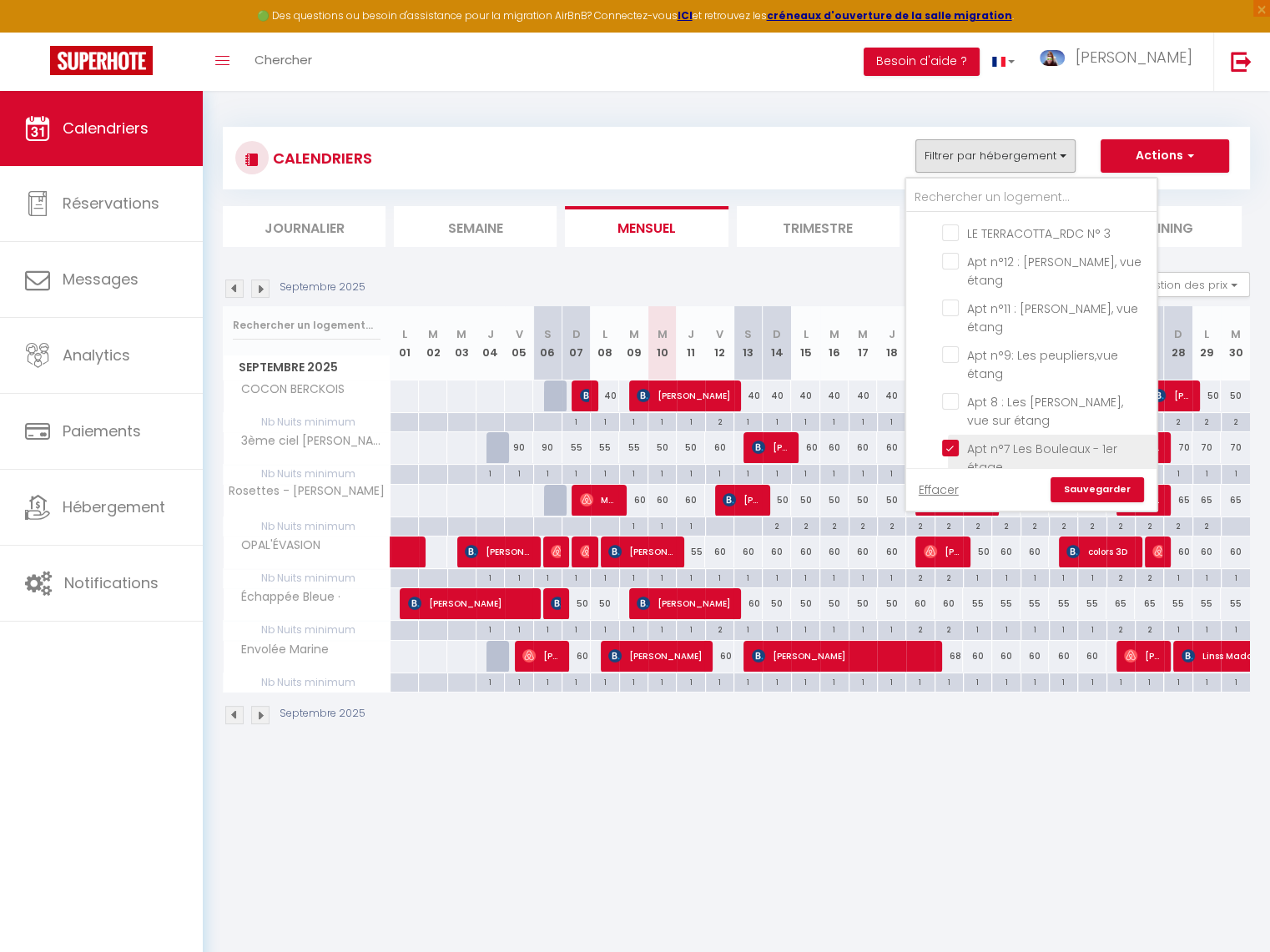
checkbox input "false"
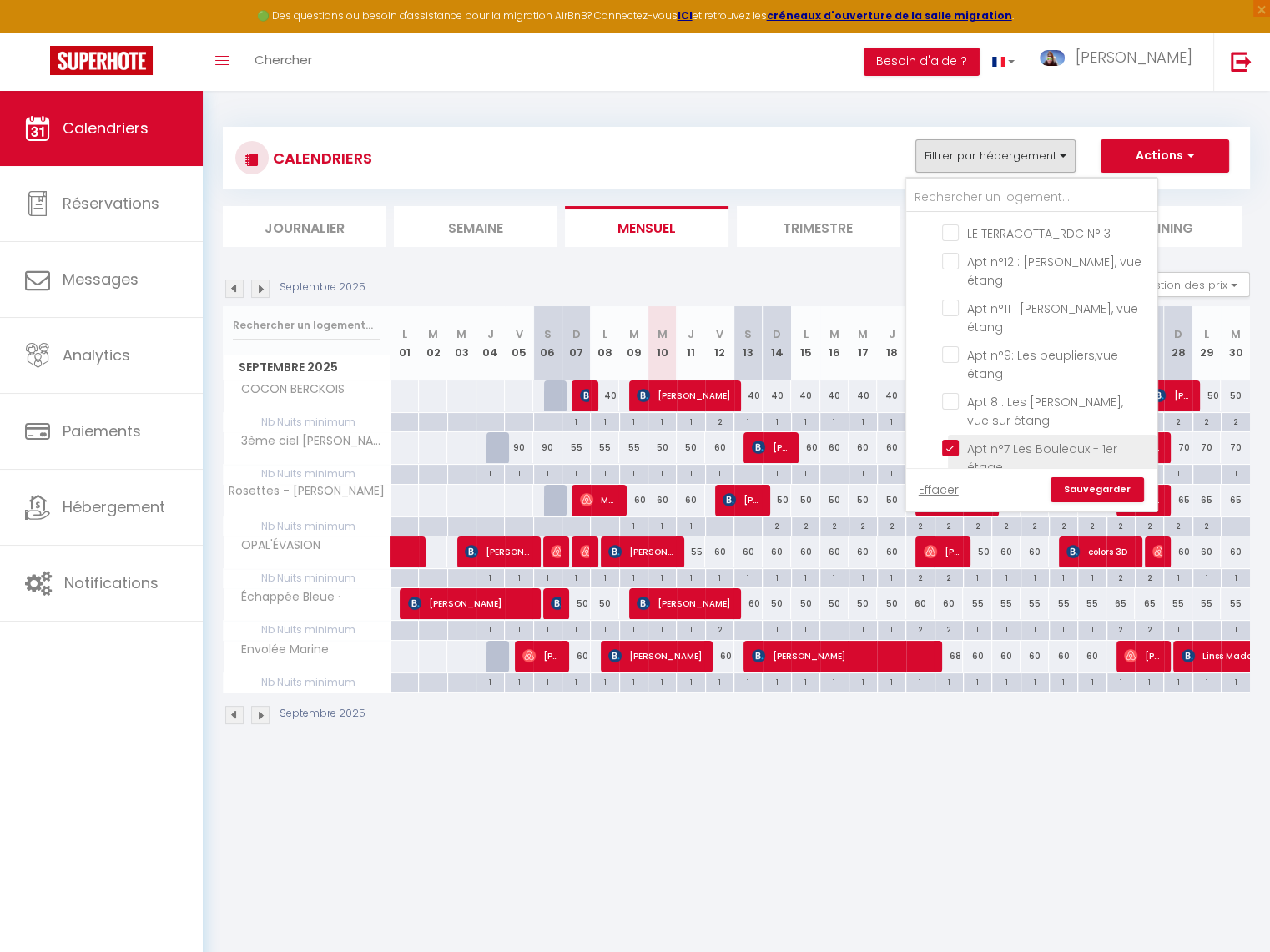
checkbox input "false"
click at [1099, 492] on link "Sauvegarder" at bounding box center [1097, 490] width 93 height 25
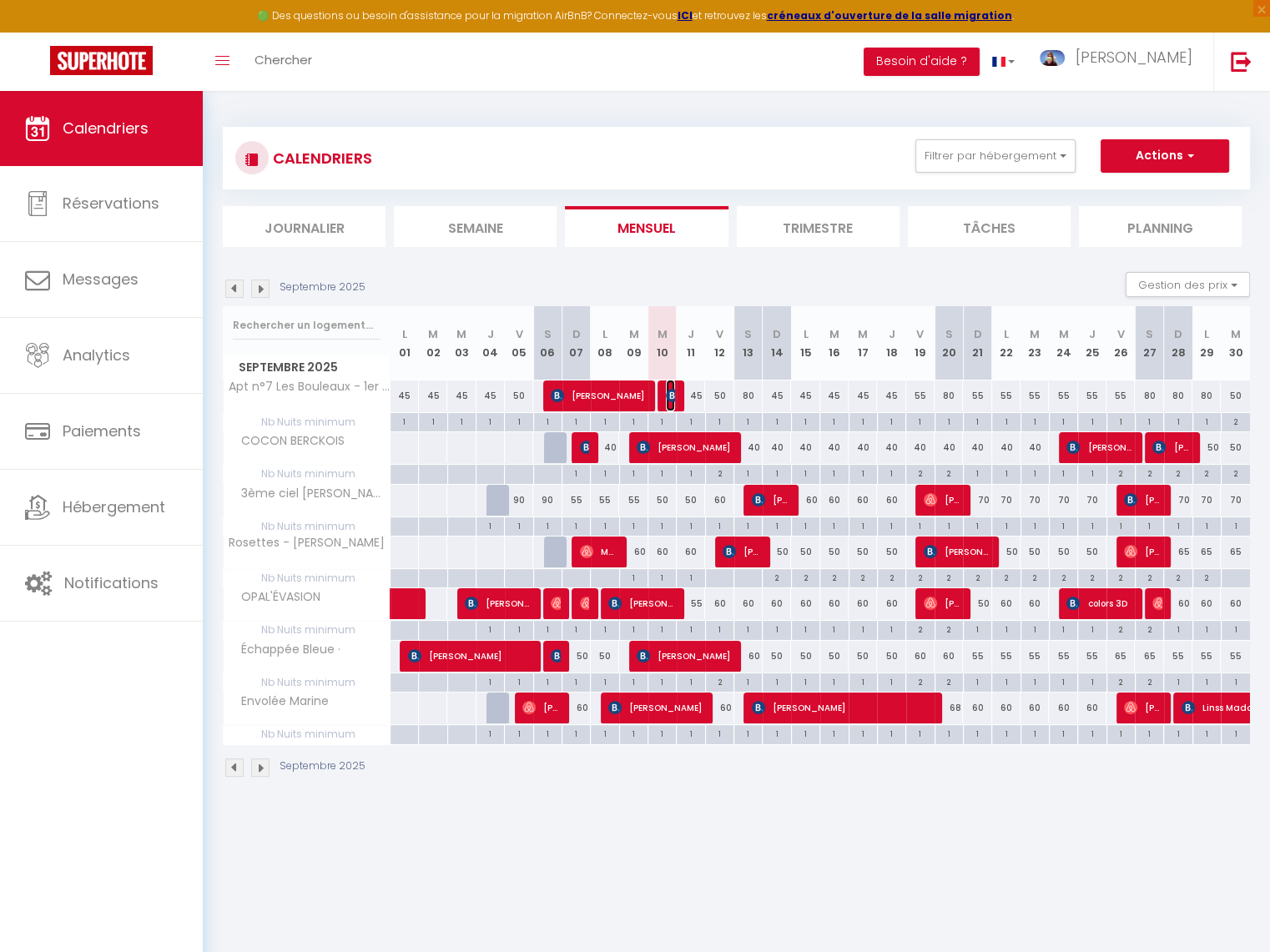
click at [666, 395] on img at bounding box center [672, 396] width 13 height 13
select select "OK"
select select "KO"
select select "0"
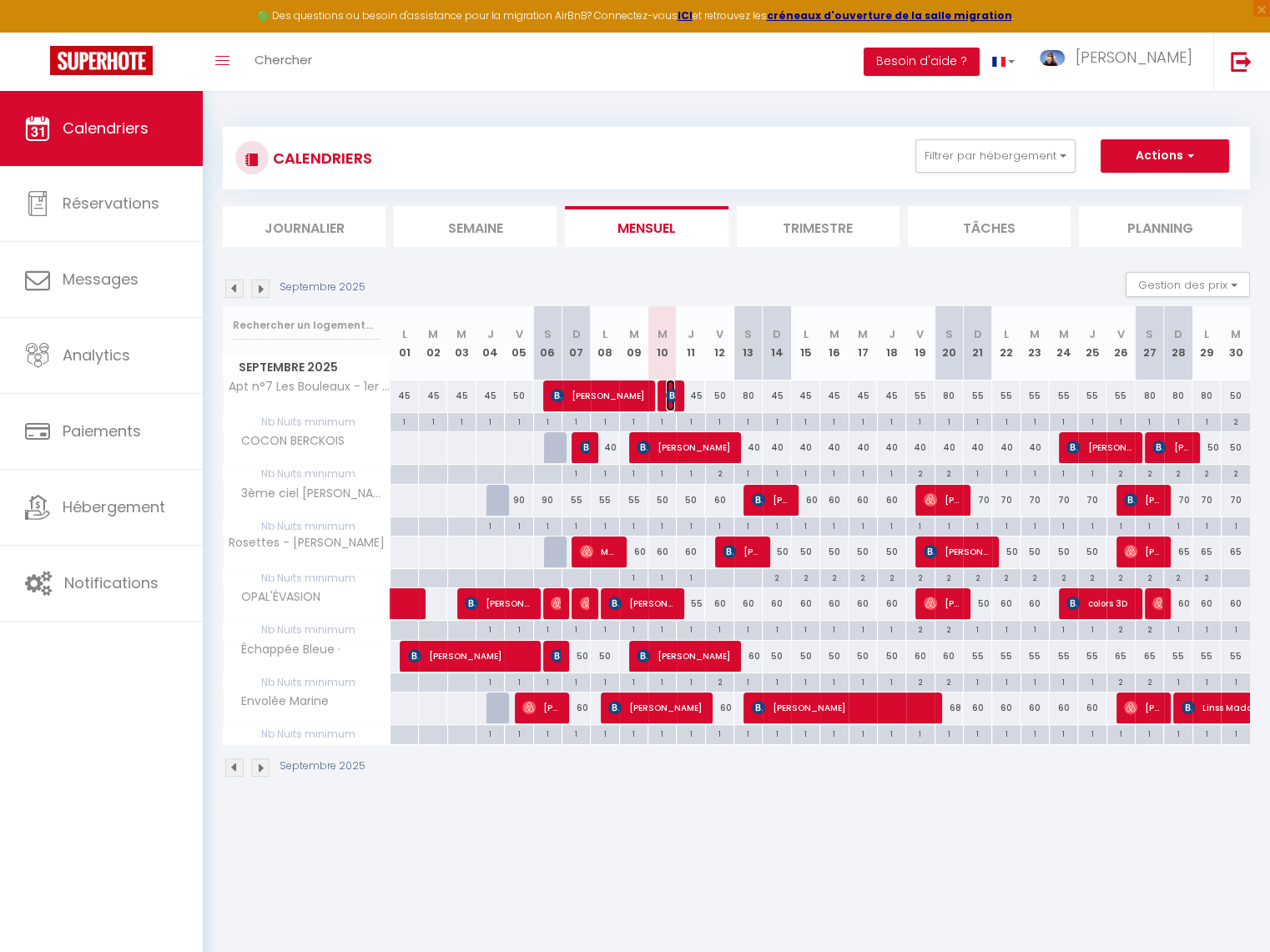
select select "1"
select select
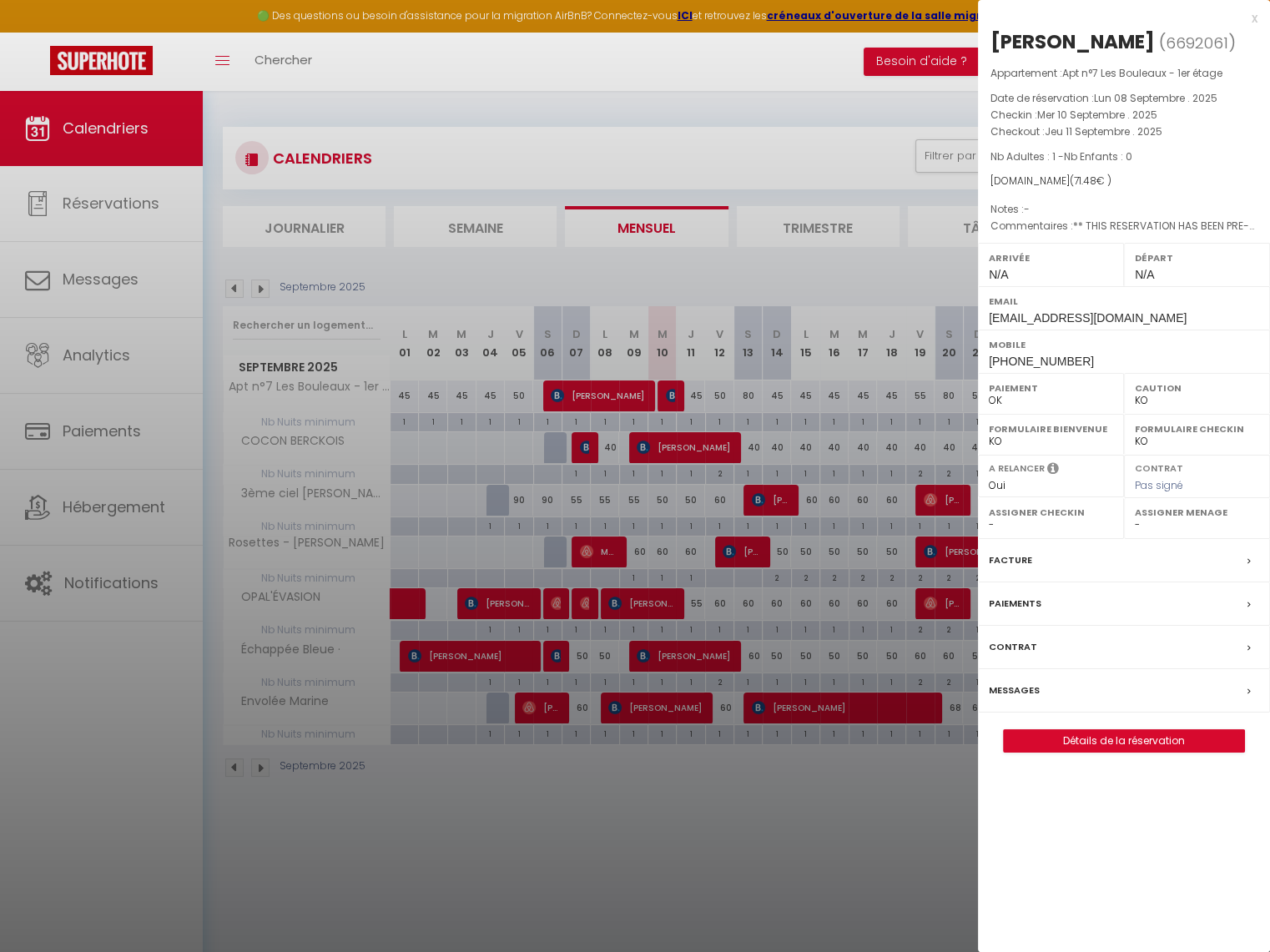
click at [658, 257] on div at bounding box center [635, 476] width 1270 height 952
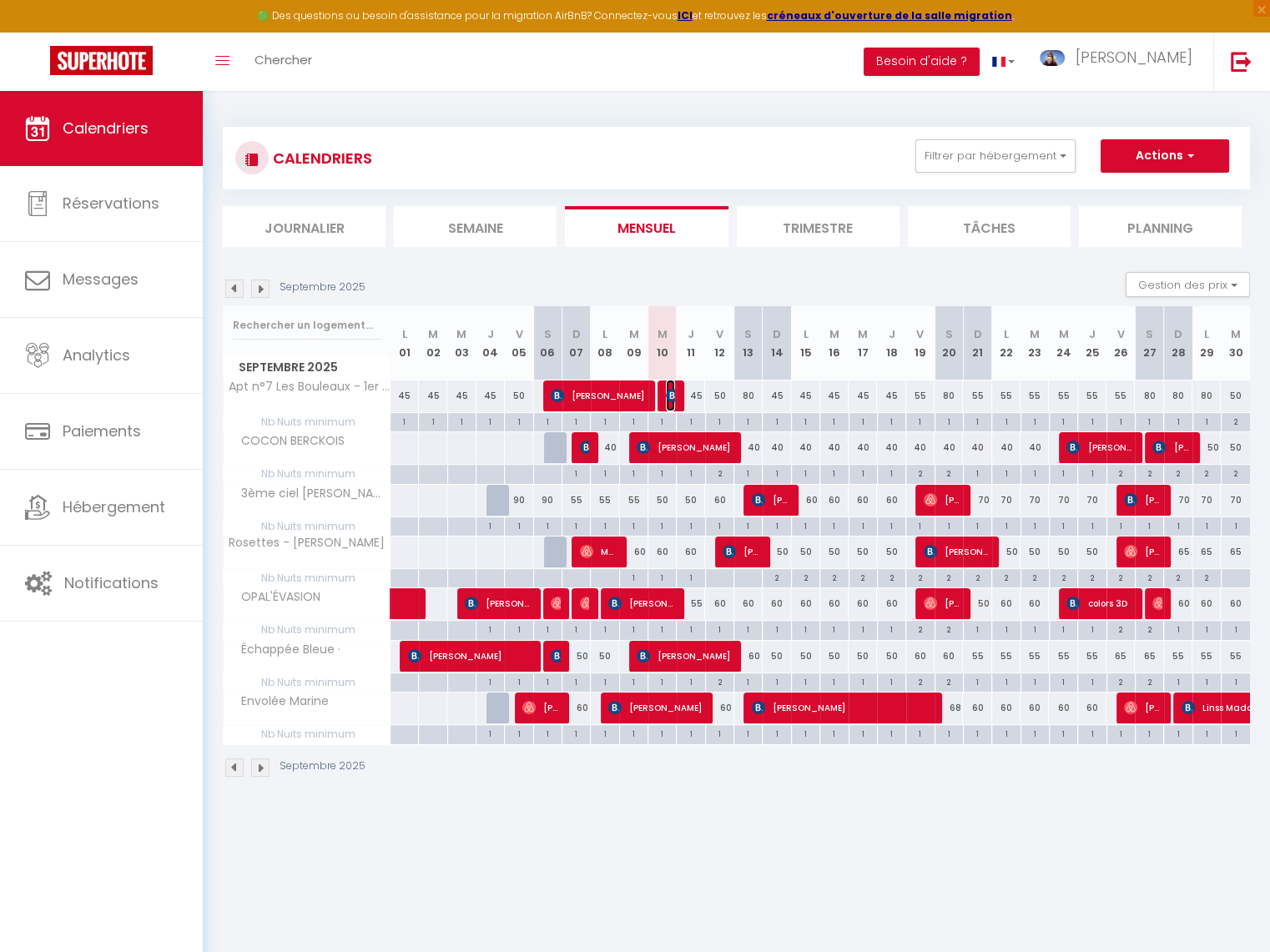
click at [669, 402] on span "Bertrand Legley" at bounding box center [670, 396] width 9 height 32
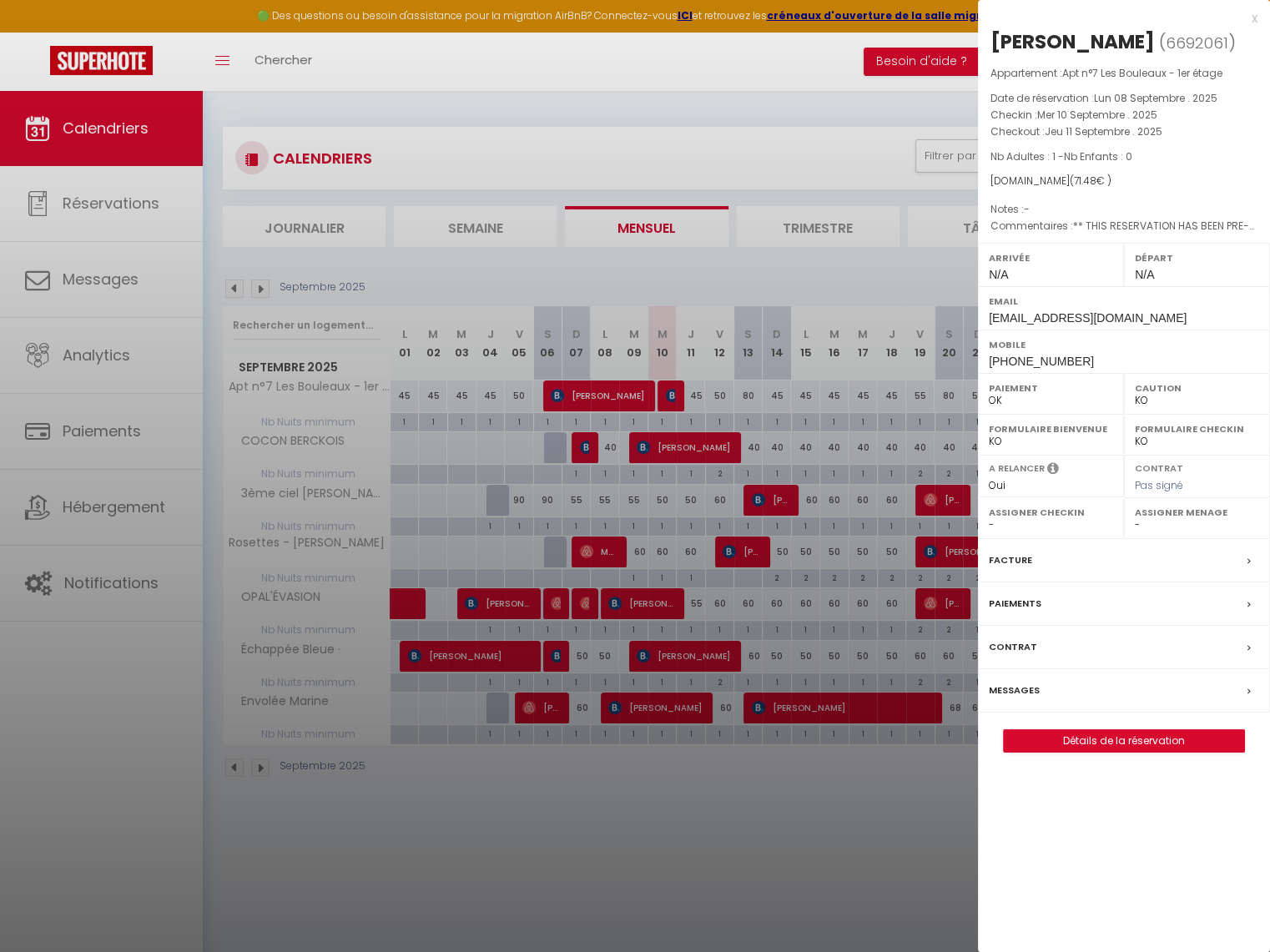
click at [904, 261] on div at bounding box center [635, 476] width 1270 height 952
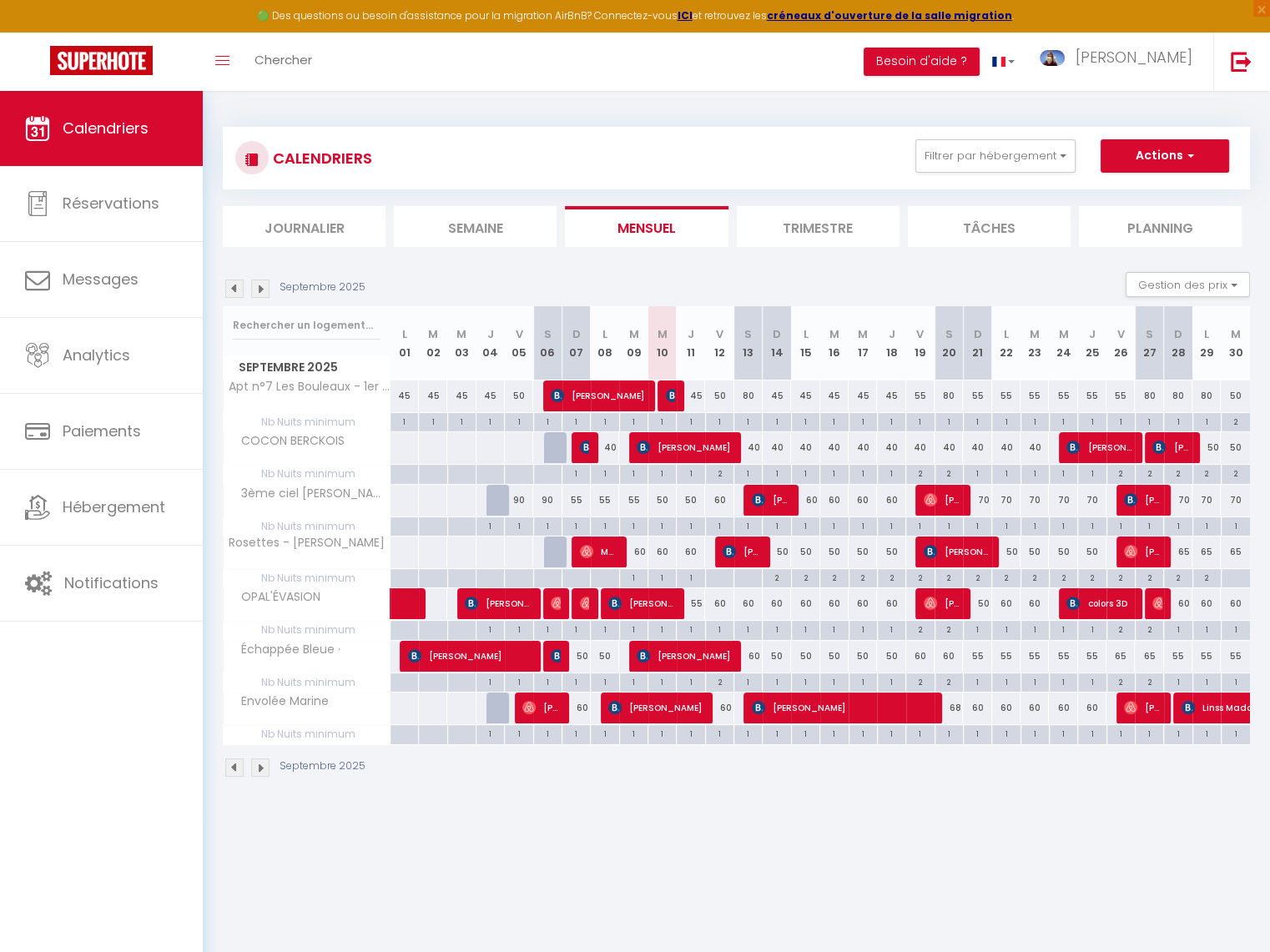
click at [776, 575] on div "2" at bounding box center [776, 576] width 27 height 16
type input "2"
type input "Dim 14 Septembre 2025"
type input "Lun 15 Septembre 2025"
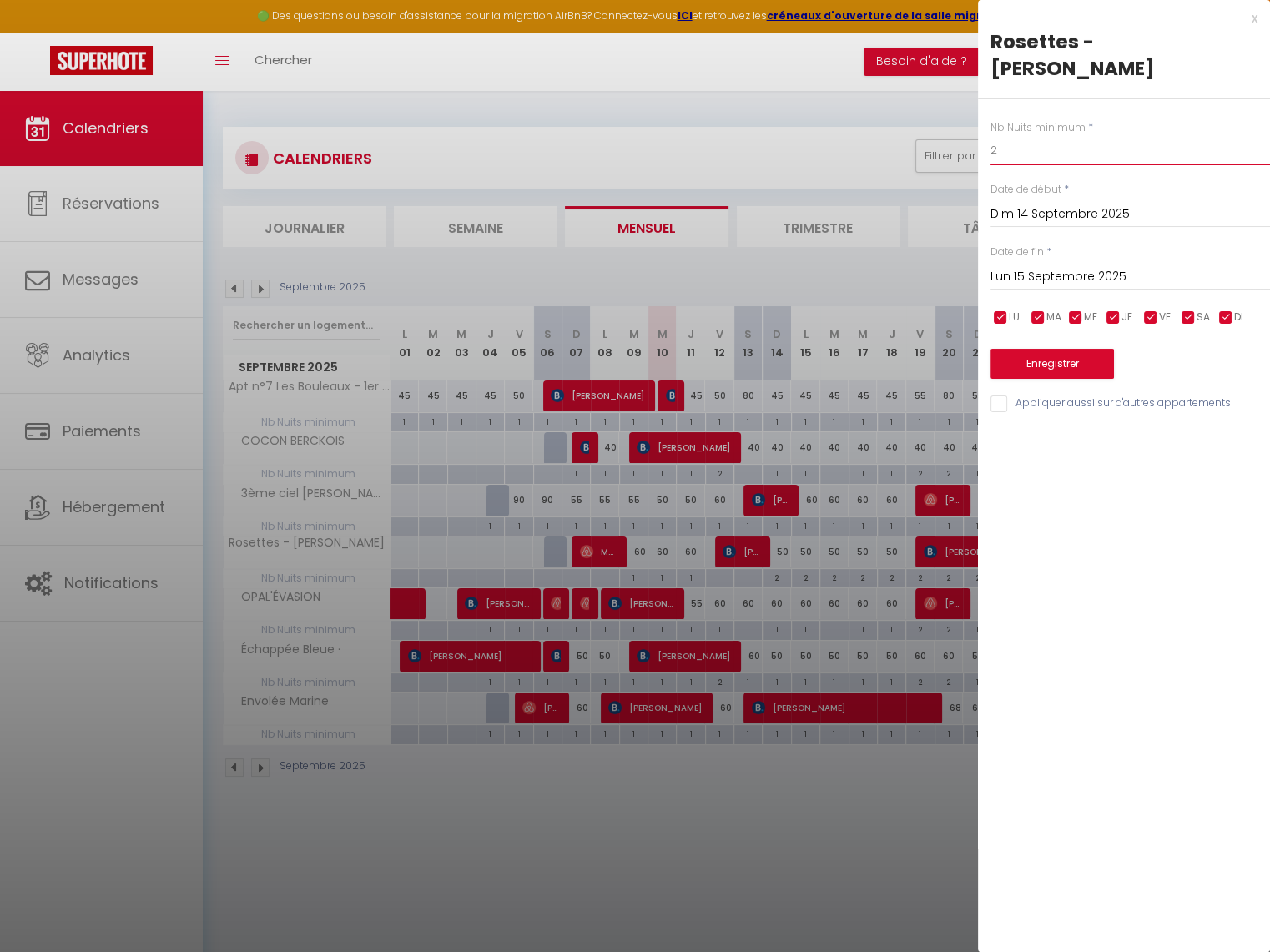
click at [1053, 135] on input "2" at bounding box center [1130, 150] width 279 height 30
type input "1"
click at [1045, 349] on button "Enregistrer" at bounding box center [1052, 364] width 123 height 30
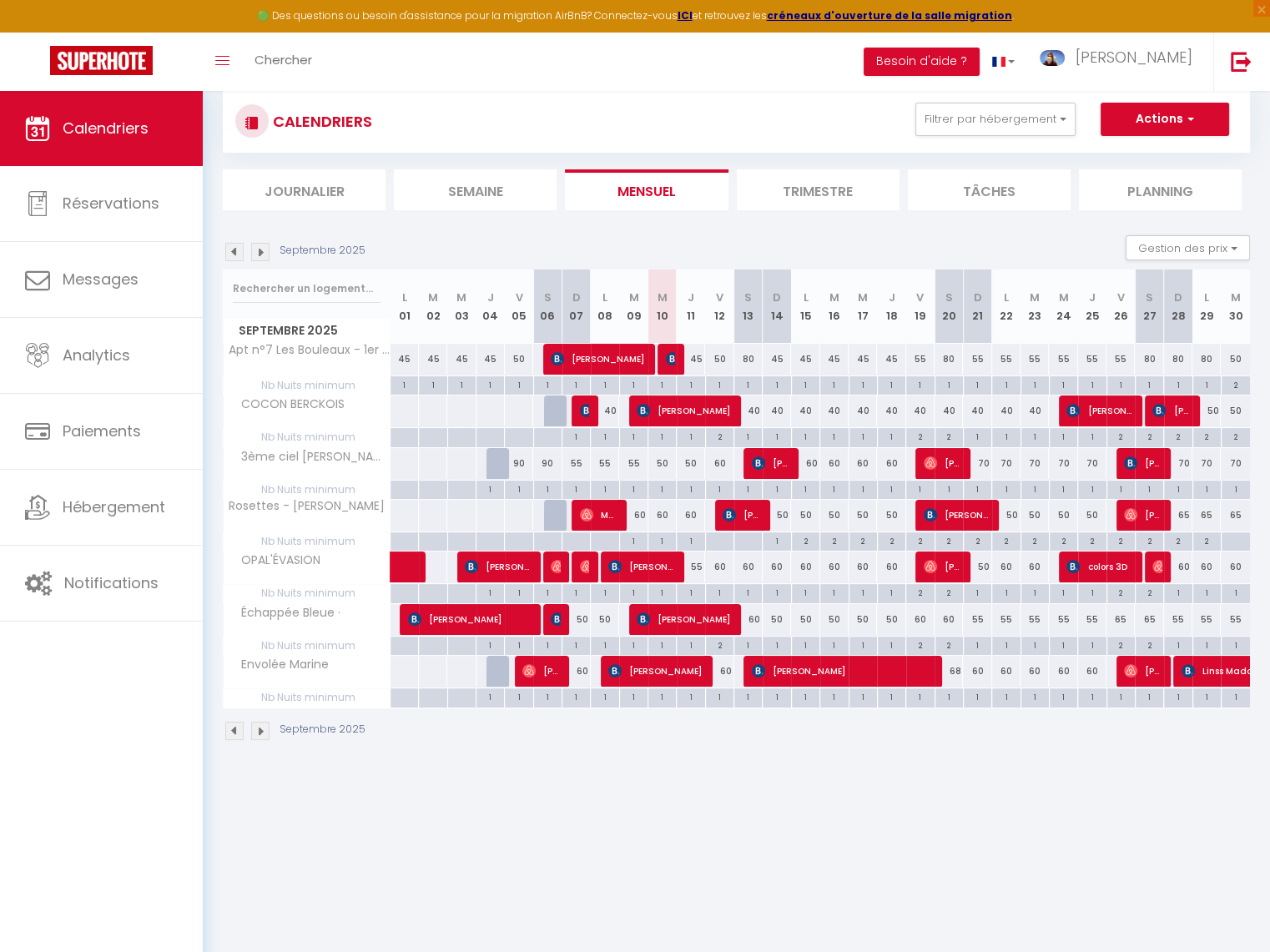
scroll to position [46, 0]
